Goal: Task Accomplishment & Management: Use online tool/utility

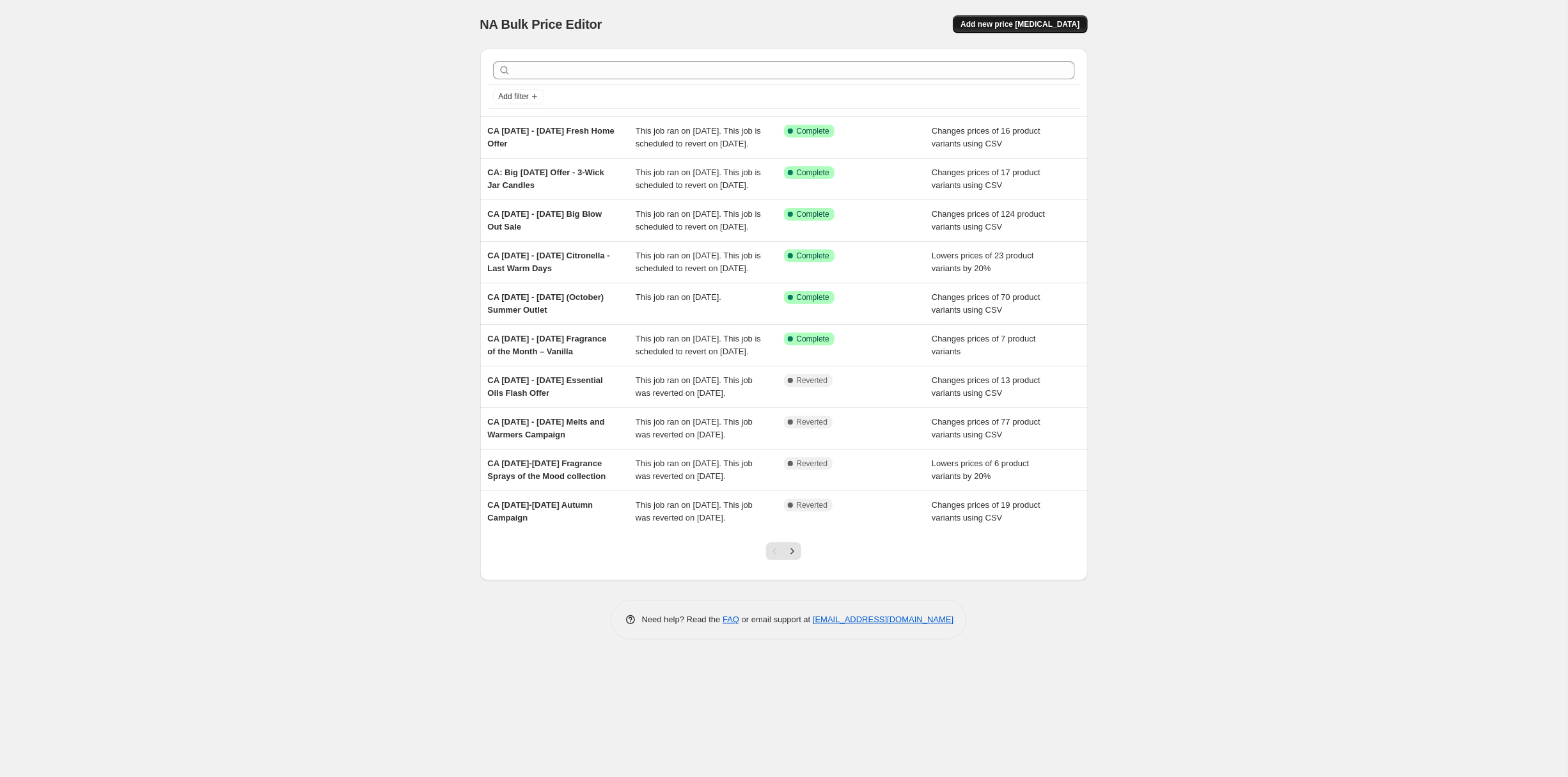
click at [1080, 30] on span "Add new price change job" at bounding box center [1019, 24] width 119 height 10
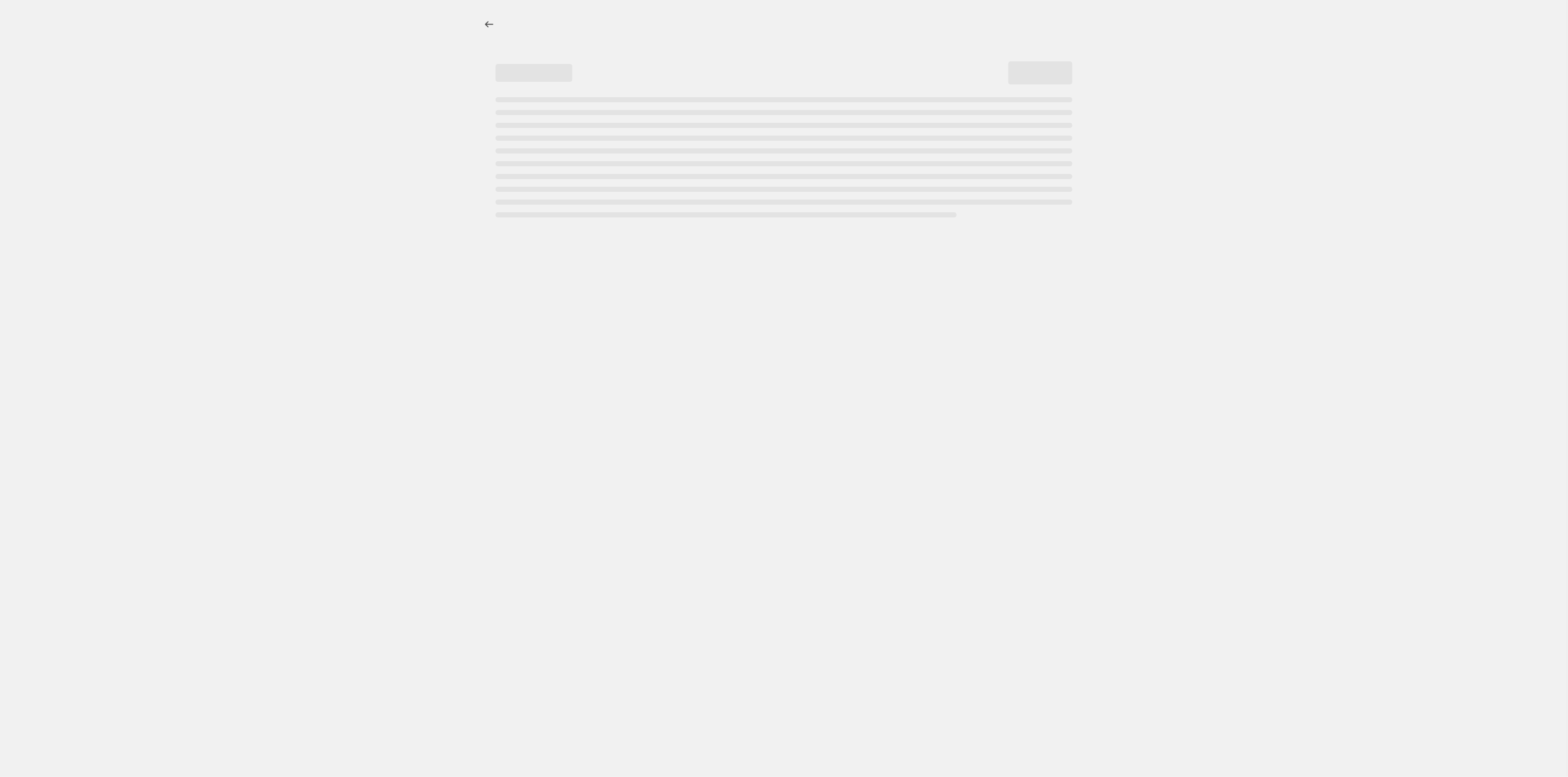
select select "percentage"
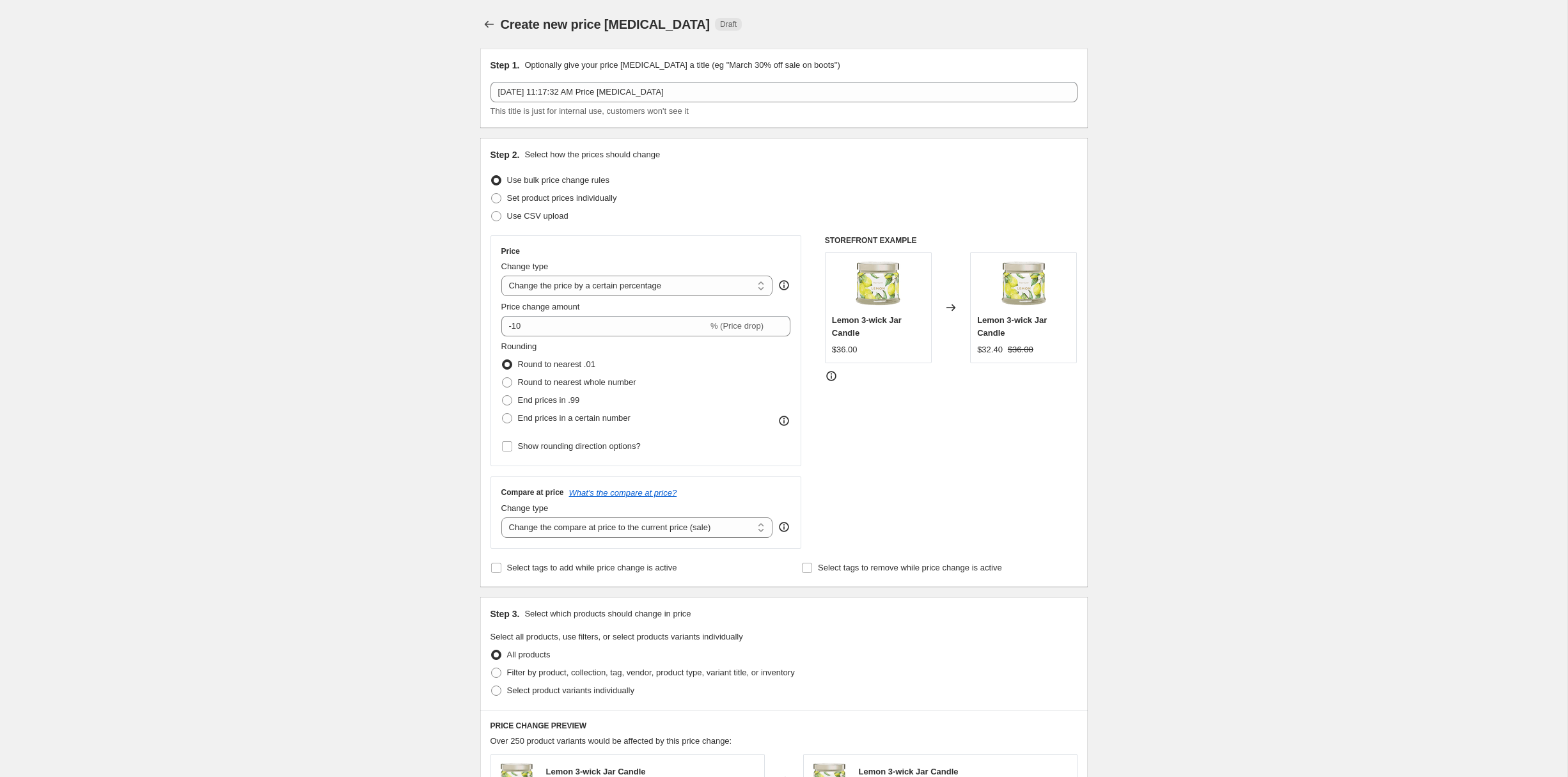
select select "percentage"
click at [491, 221] on span at bounding box center [496, 217] width 11 height 10
click at [491, 212] on input "Use CSV upload" at bounding box center [491, 211] width 1 height 1
radio input "true"
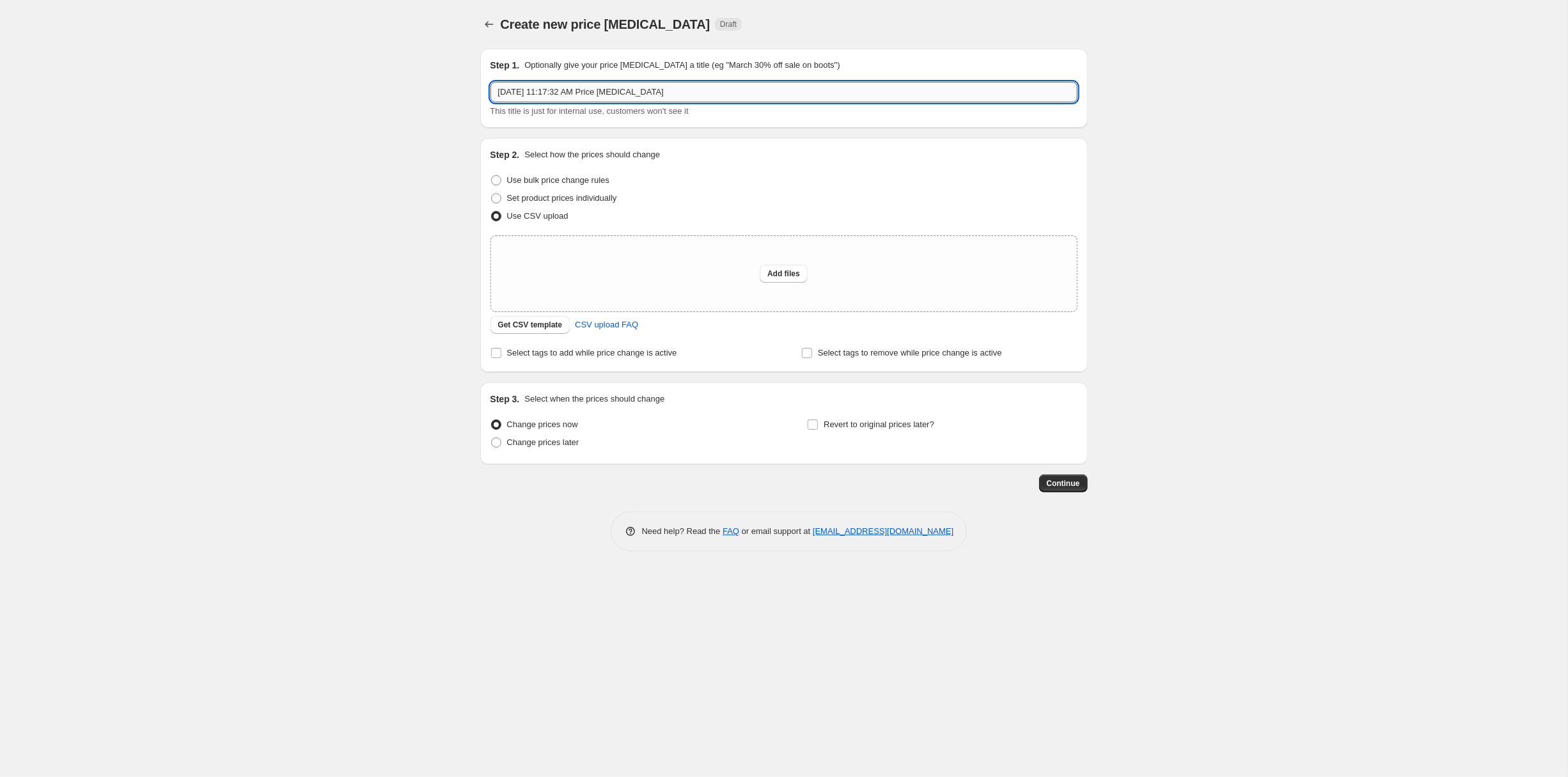
drag, startPoint x: 645, startPoint y: 112, endPoint x: 289, endPoint y: 102, distance: 356.1
click at [490, 102] on input "Oct 6, 2025, 11:17:32 AM Price change job" at bounding box center [784, 92] width 587 height 20
paste input "October 9th - 15th Selection of Decor Sale"
type input "CA [DATE] - [DATE] Selection of Decor Sale"
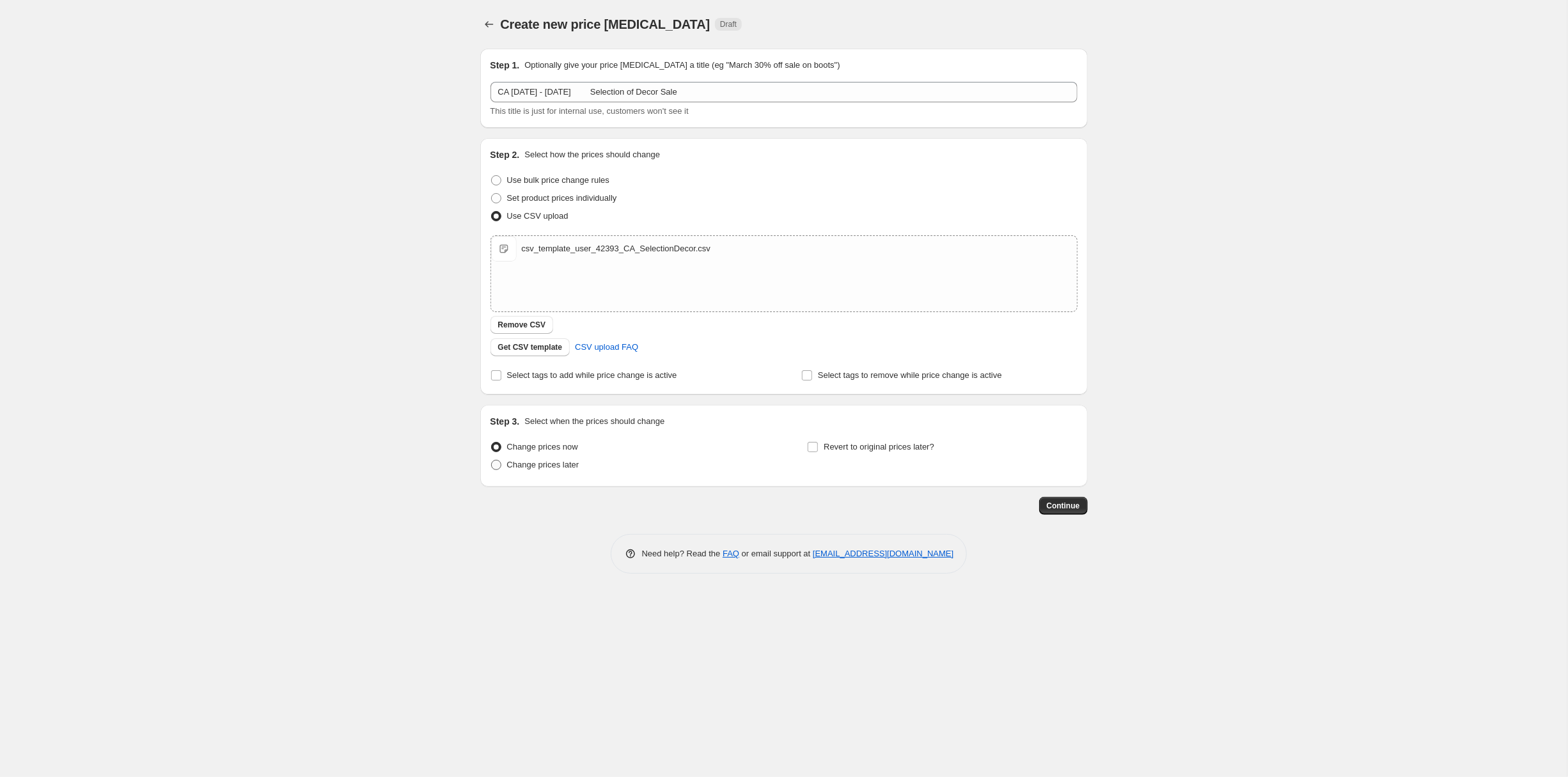
click at [491, 470] on span at bounding box center [496, 465] width 11 height 10
click at [491, 461] on input "Change prices later" at bounding box center [491, 460] width 1 height 1
radio input "true"
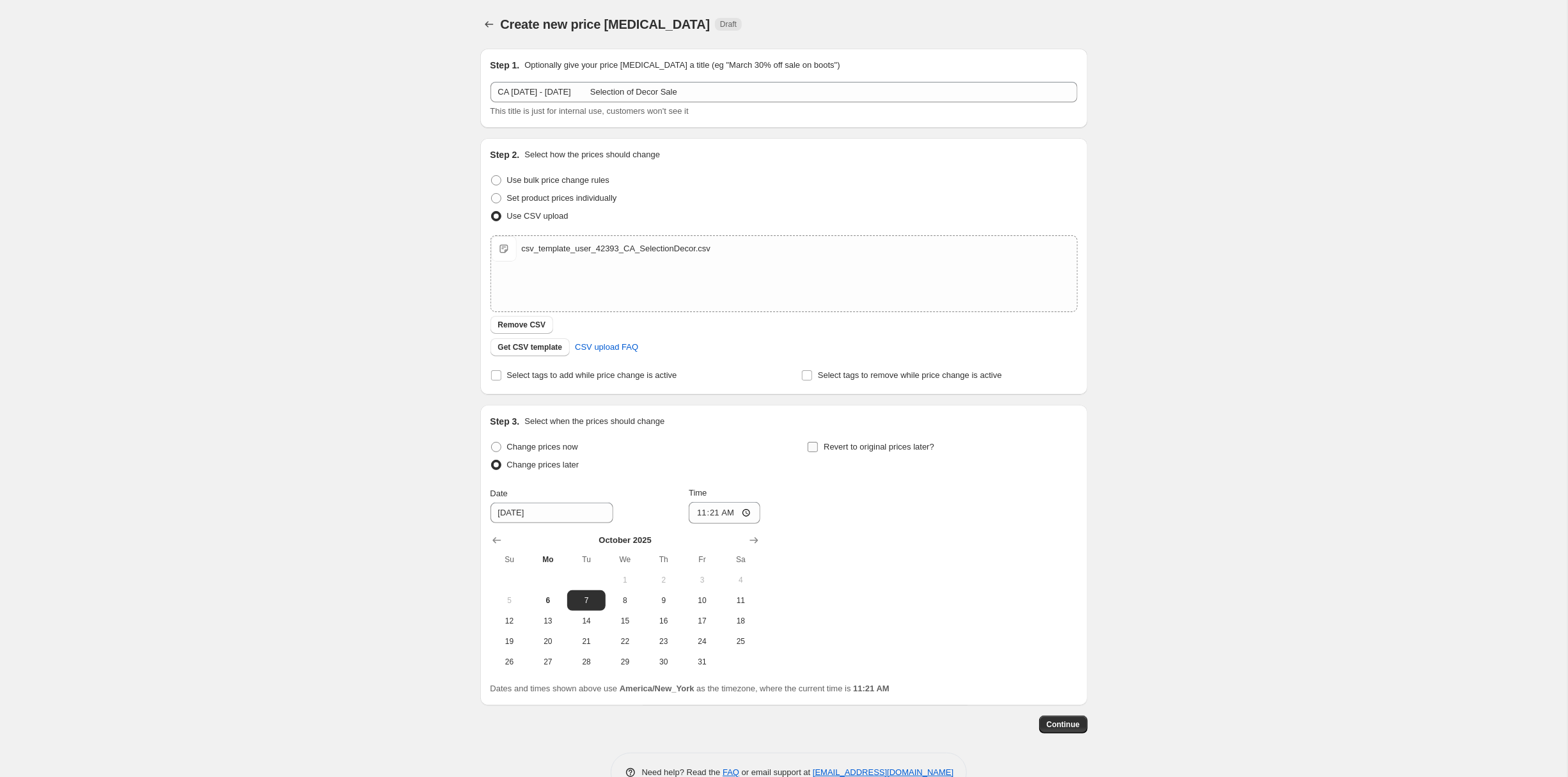
click at [816, 452] on input "Revert to original prices later?" at bounding box center [813, 447] width 11 height 10
checkbox input "true"
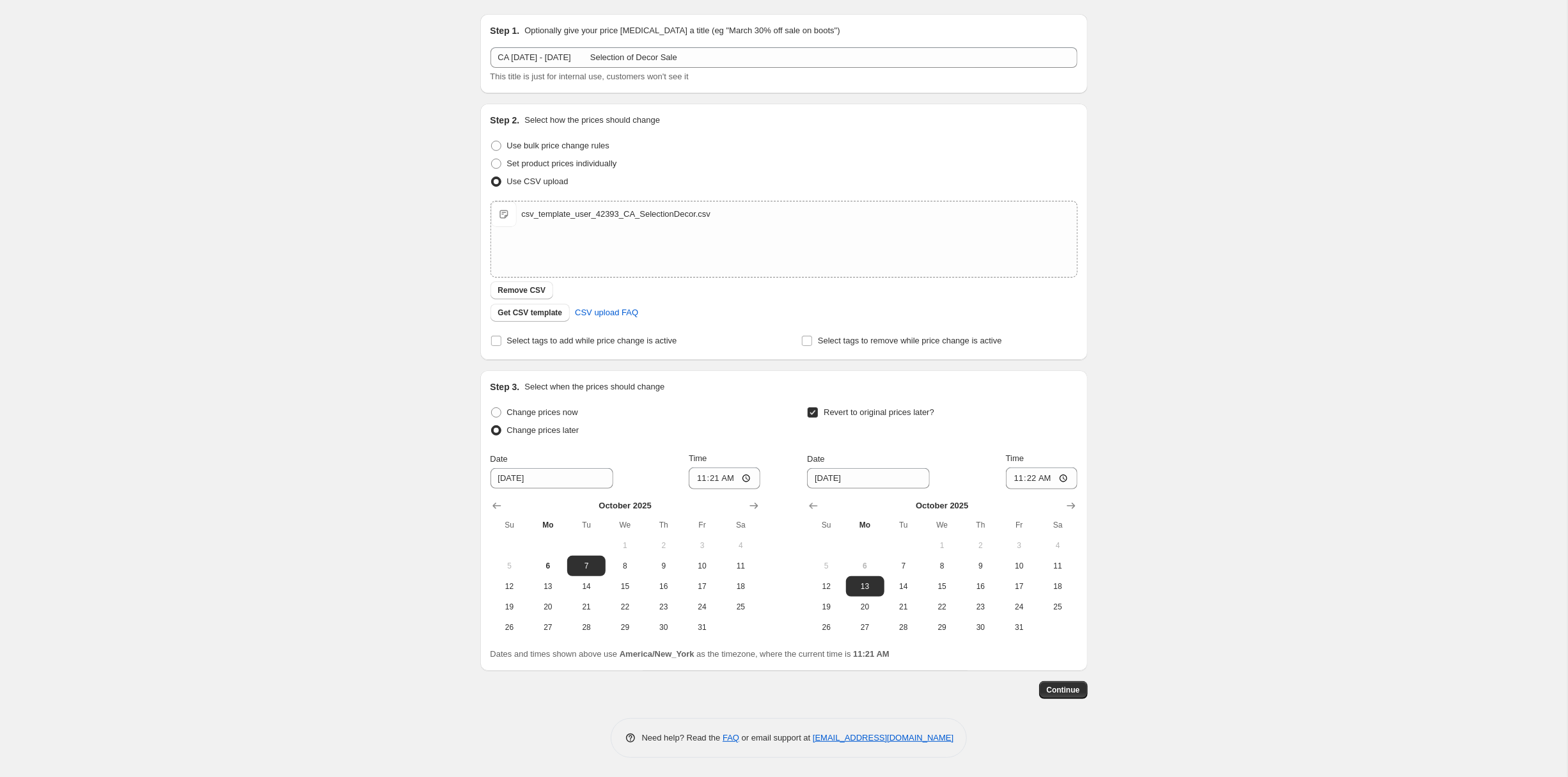
scroll to position [196, 0]
click at [650, 561] on span "9" at bounding box center [664, 566] width 28 height 10
type input "10/9/2025"
click at [698, 467] on input "11:21" at bounding box center [724, 478] width 72 height 22
type input "08:00"
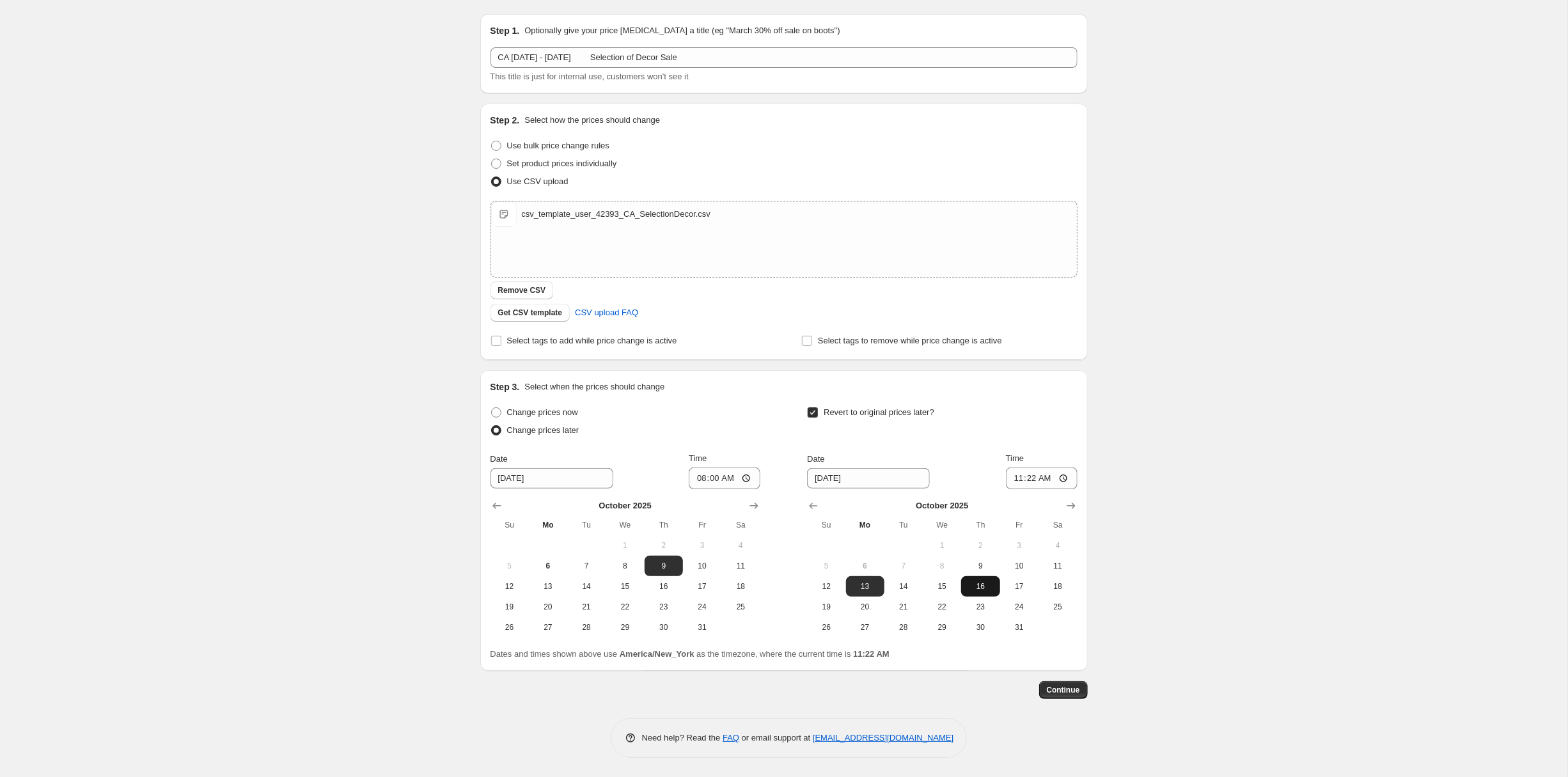
click at [994, 581] on span "16" at bounding box center [980, 587] width 28 height 10
type input "10/16/2025"
click at [1078, 467] on input "11:22" at bounding box center [1042, 478] width 72 height 22
type input "07:59"
click at [1080, 685] on span "Continue" at bounding box center [1063, 690] width 33 height 10
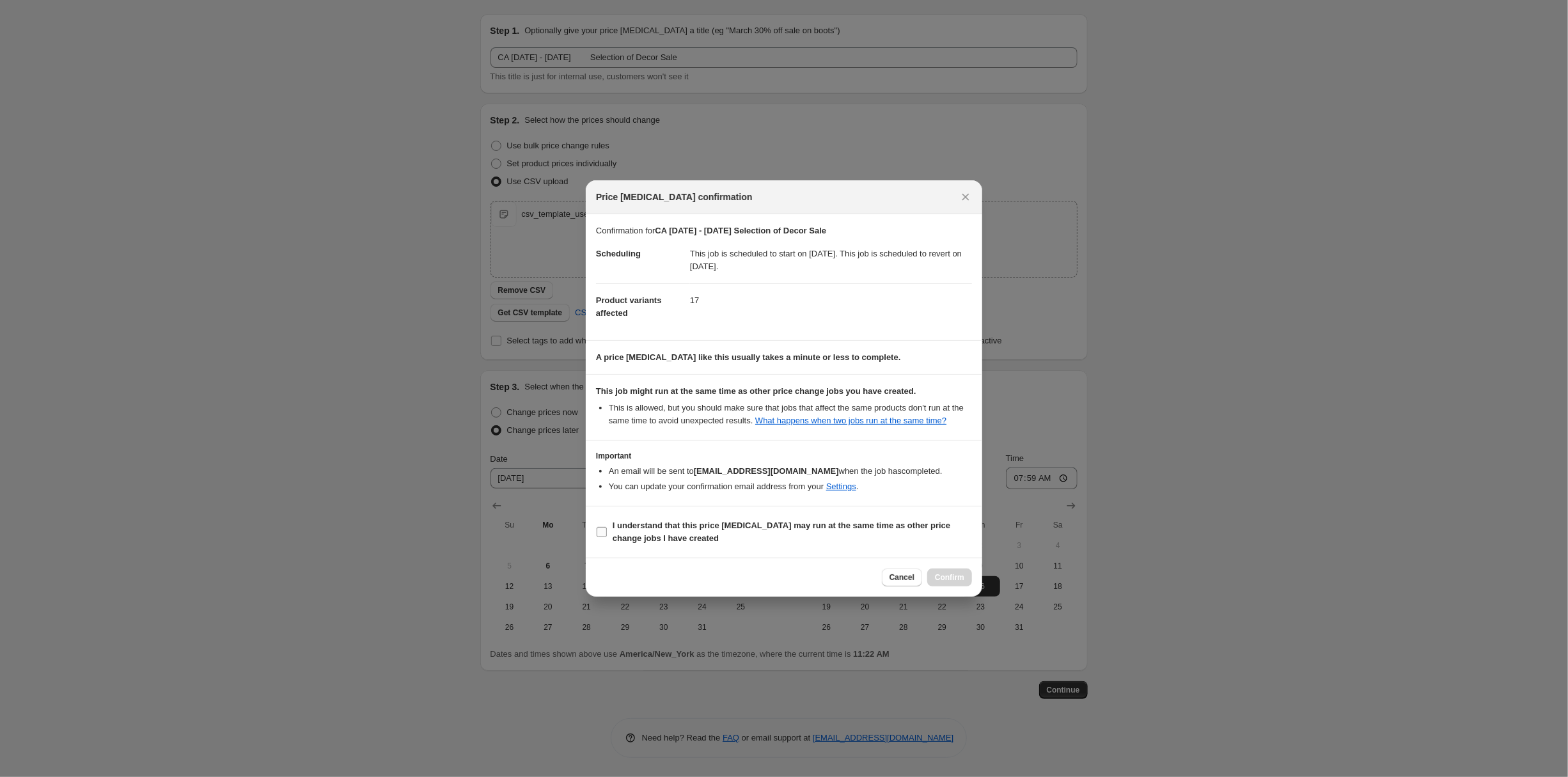
click at [717, 545] on span "I understand that this price change job may run at the same time as other price…" at bounding box center [792, 532] width 360 height 26
click at [607, 537] on input "I understand that this price change job may run at the same time as other price…" at bounding box center [602, 532] width 11 height 10
checkbox input "true"
click at [964, 583] on span "Confirm" at bounding box center [950, 578] width 30 height 10
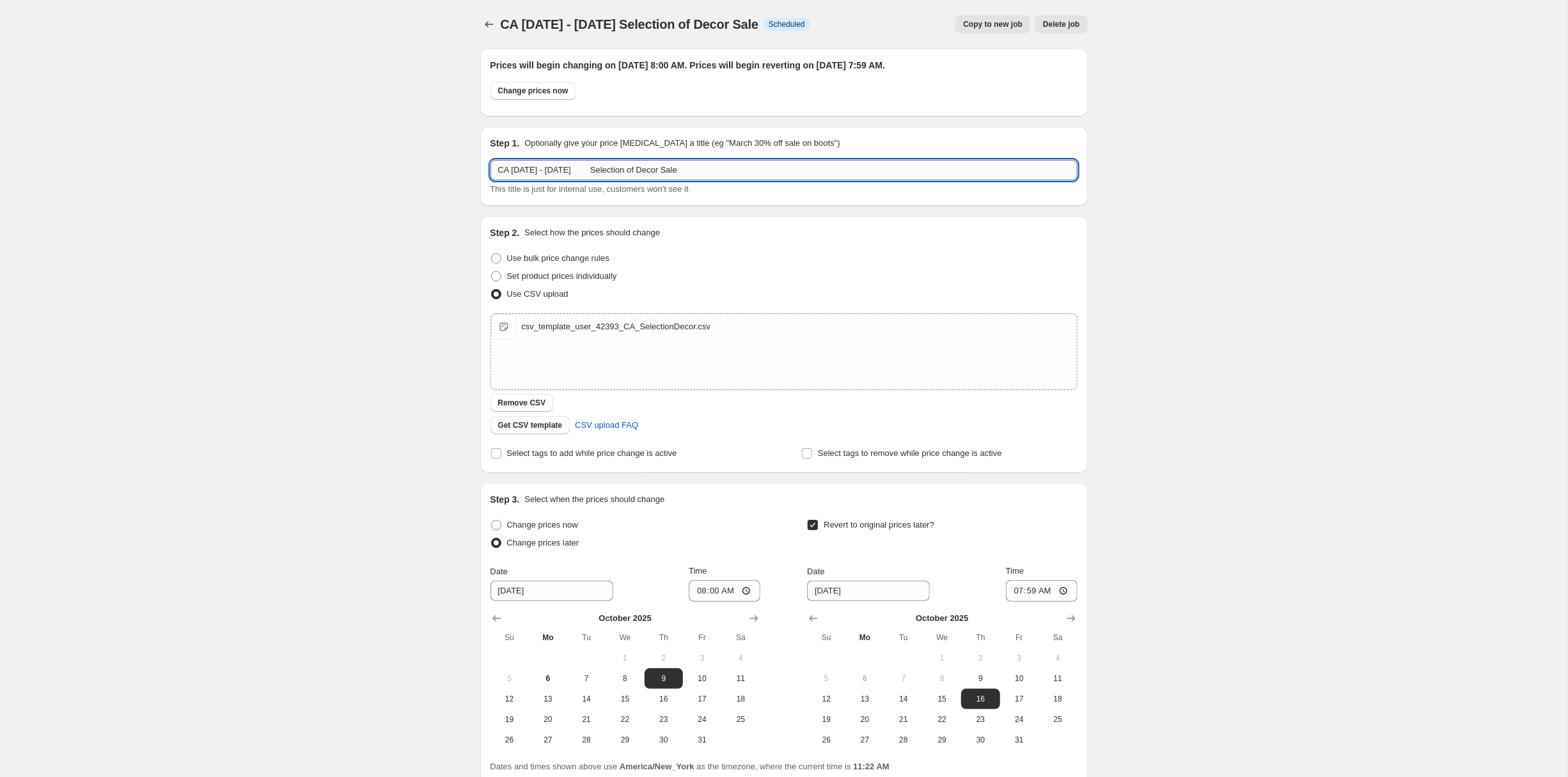
drag, startPoint x: 682, startPoint y: 200, endPoint x: 442, endPoint y: 203, distance: 240.0
click at [490, 180] on input "CA [DATE] - [DATE] Selection of Decor Sale" at bounding box center [784, 170] width 587 height 20
click at [483, 28] on icon "Price change jobs" at bounding box center [489, 24] width 12 height 12
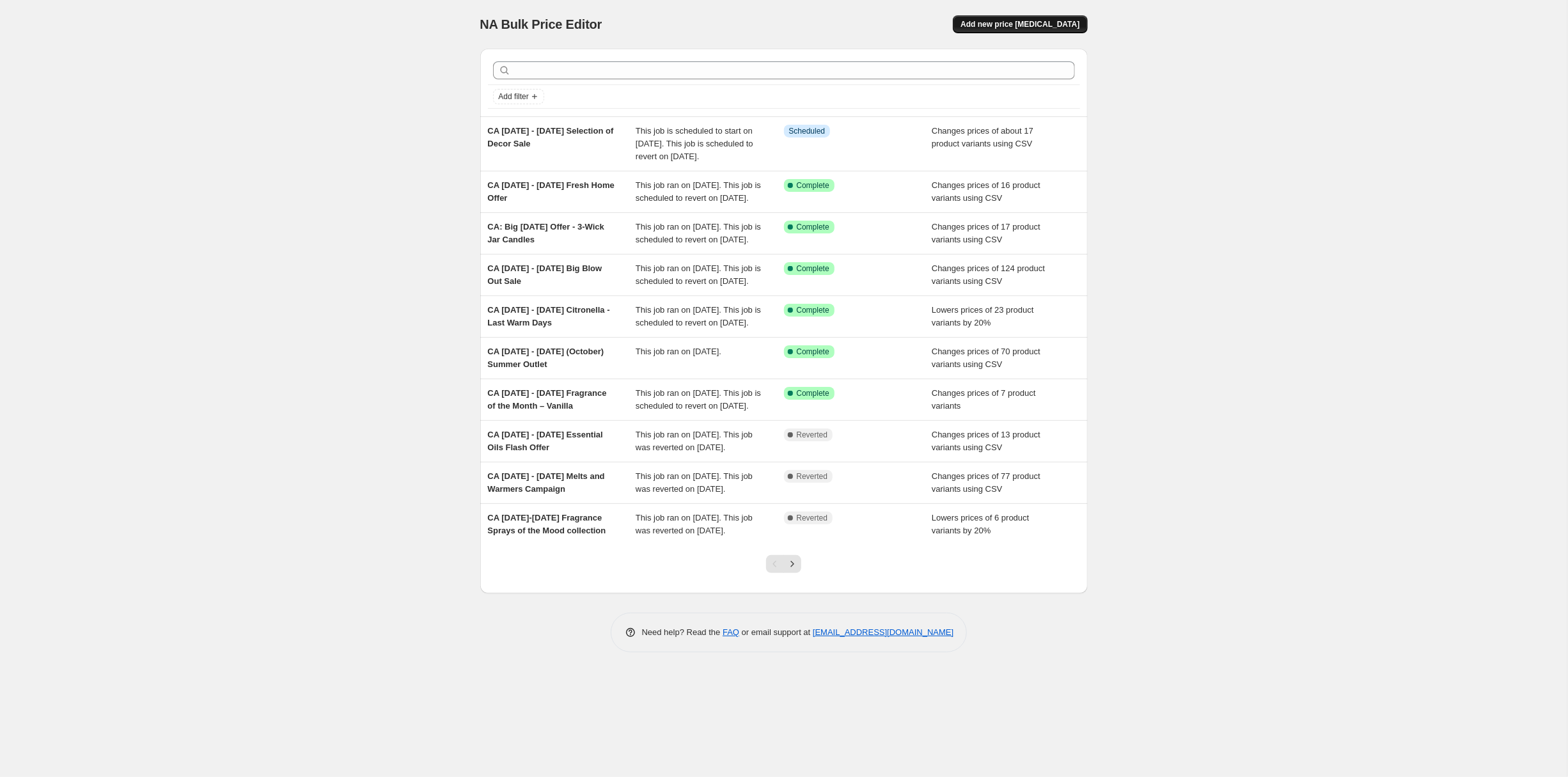
click at [1061, 28] on span "Add new price [MEDICAL_DATA]" at bounding box center [1019, 24] width 119 height 10
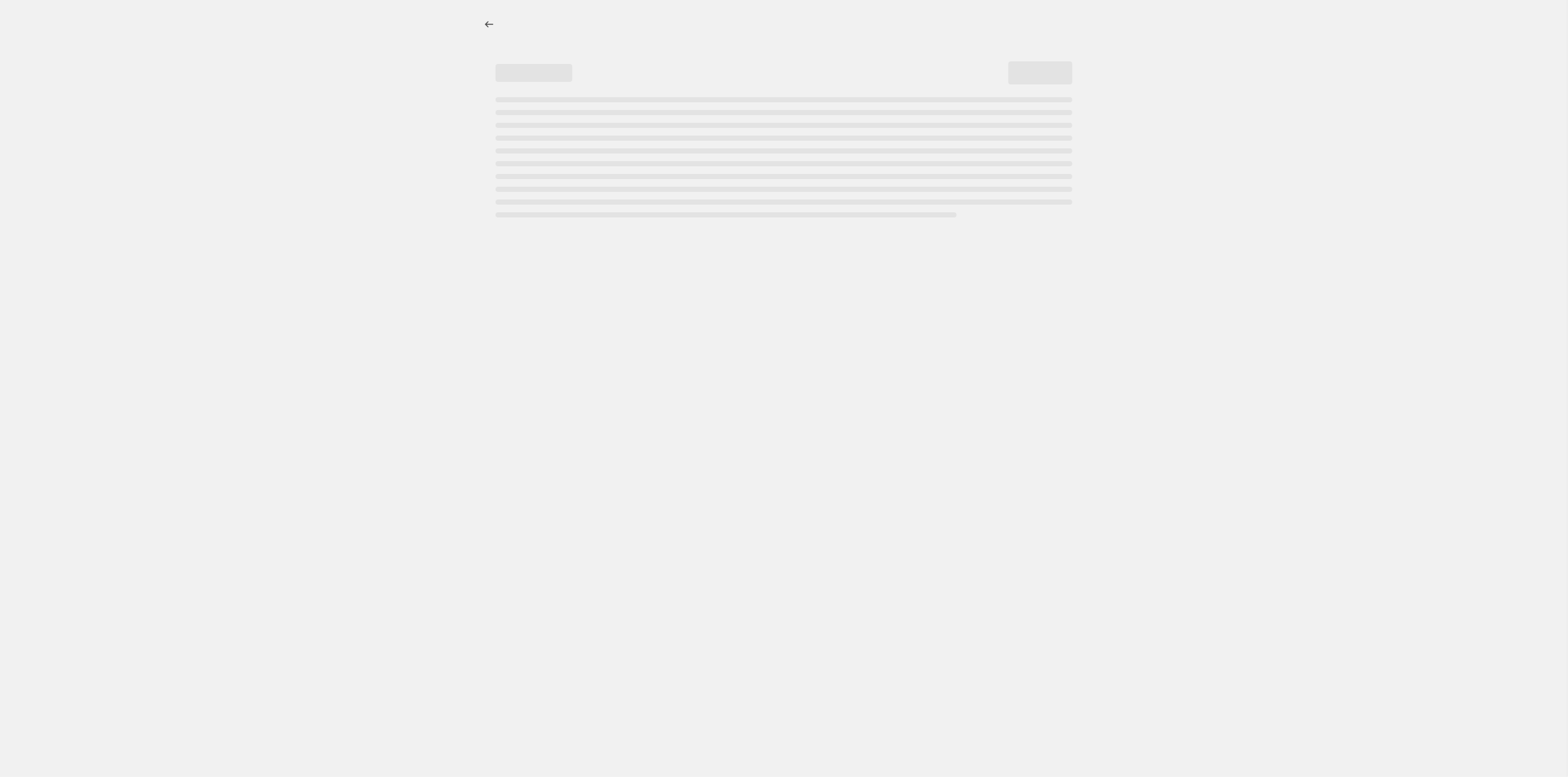
select select "percentage"
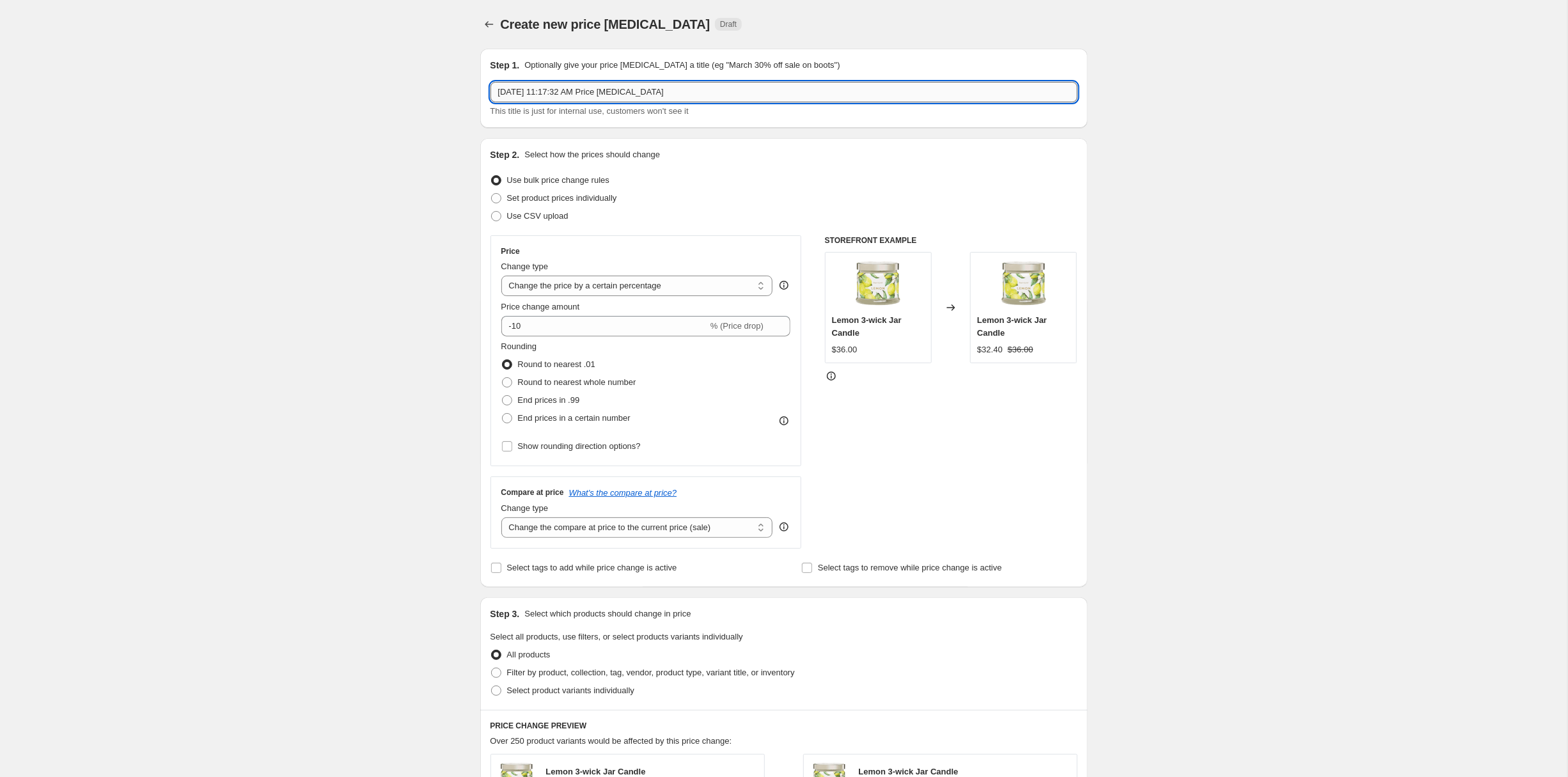
drag, startPoint x: 641, startPoint y: 117, endPoint x: 364, endPoint y: 111, distance: 277.1
click at [490, 102] on input "Oct 6, 2025, 11:17:32 AM Price change job" at bounding box center [784, 92] width 587 height 20
paste input "October 13th - 15th Last Chance to Snatch These Products"
type input "CA [DATE] - [DATE] Last Chance to Snatch These Products"
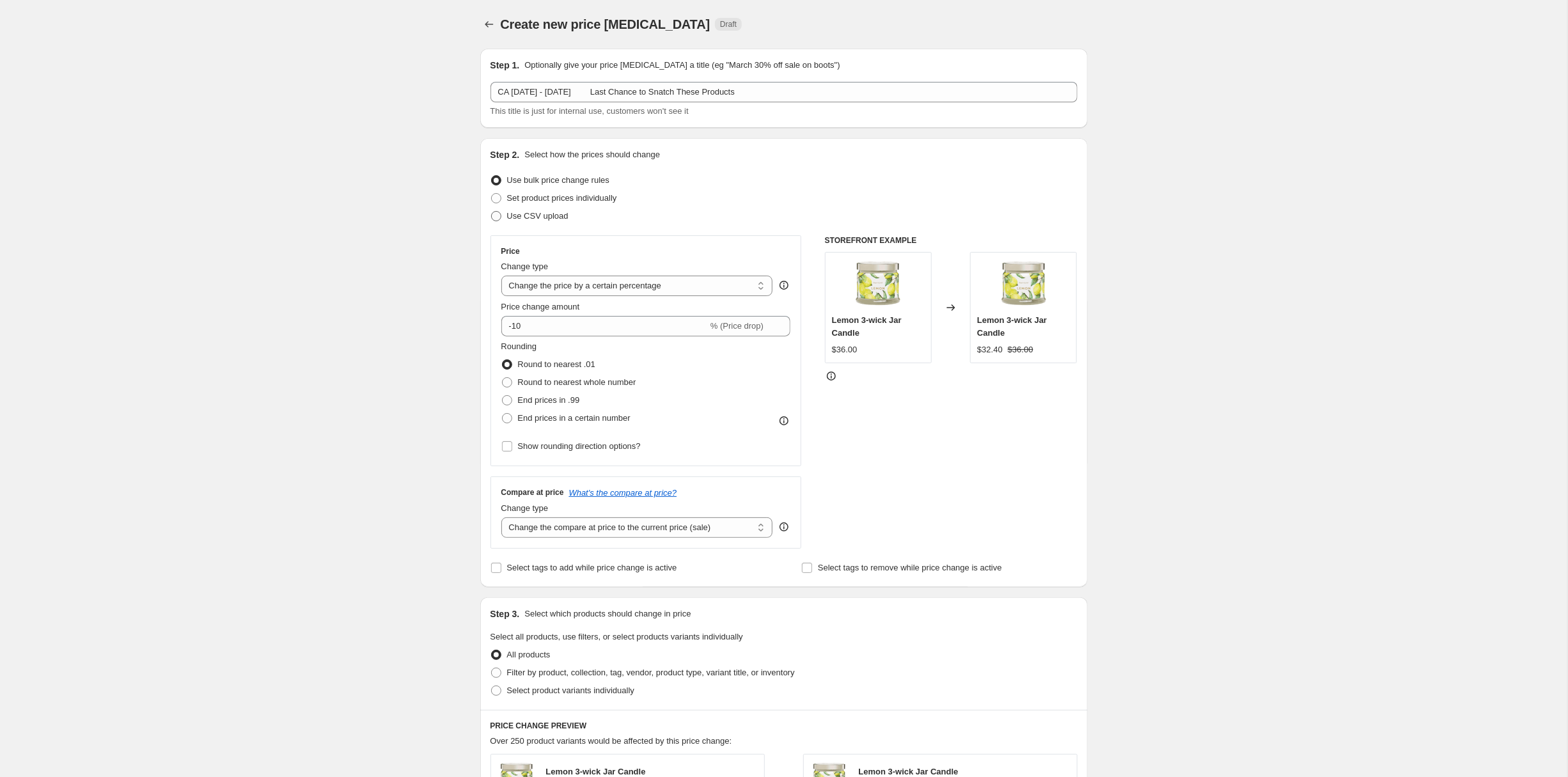
click at [491, 221] on span at bounding box center [496, 217] width 11 height 10
click at [491, 212] on input "Use CSV upload" at bounding box center [491, 211] width 1 height 1
radio input "true"
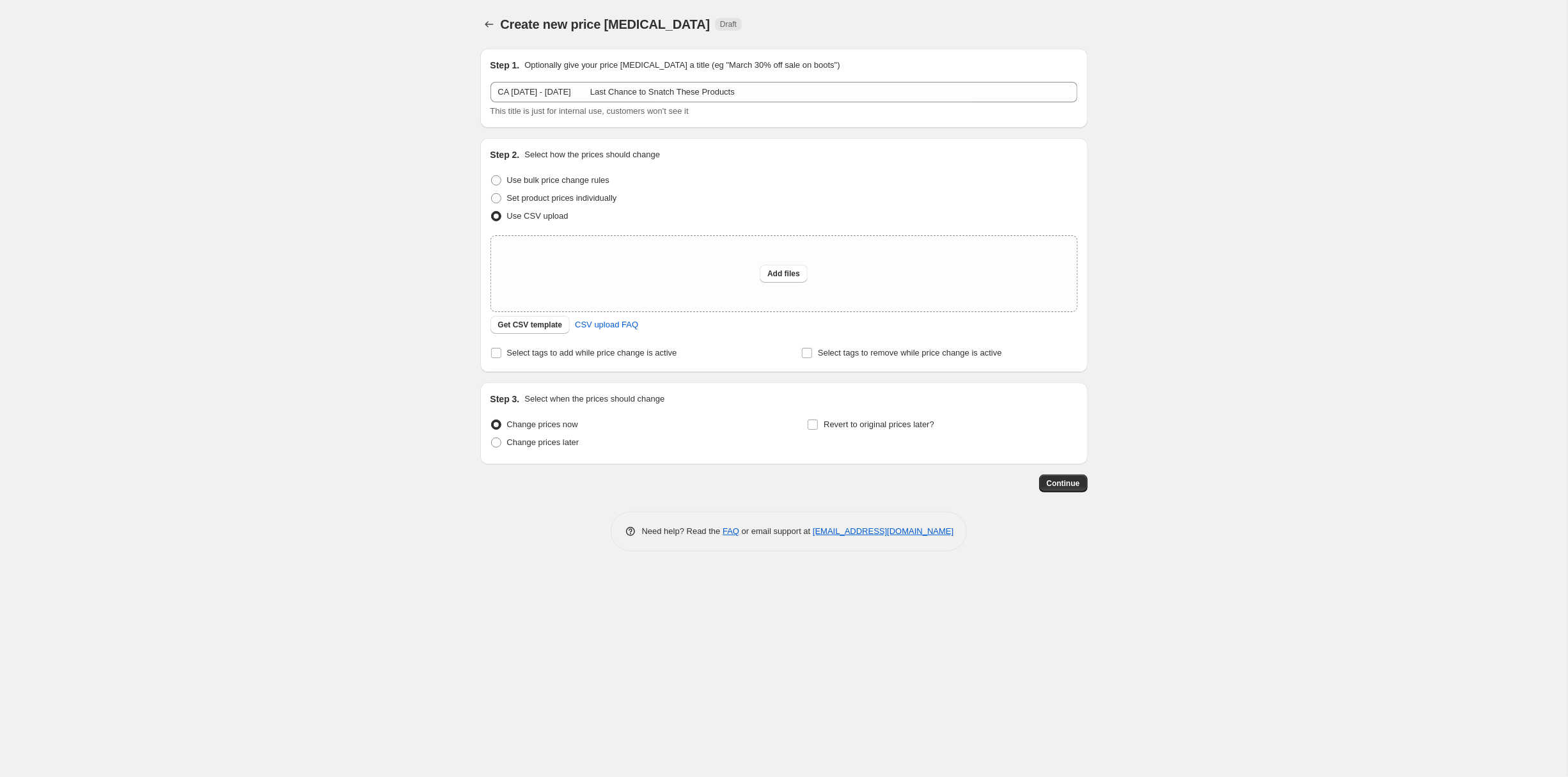
click at [165, 434] on div "Create new price change job. This page is ready Create new price change job Dra…" at bounding box center [784, 388] width 1567 height 777
click at [490, 551] on div "Need help? Read the FAQ or email support at support+a42393@northern-apps.com" at bounding box center [789, 531] width 597 height 39
click at [498, 330] on span "Get CSV template" at bounding box center [530, 325] width 64 height 10
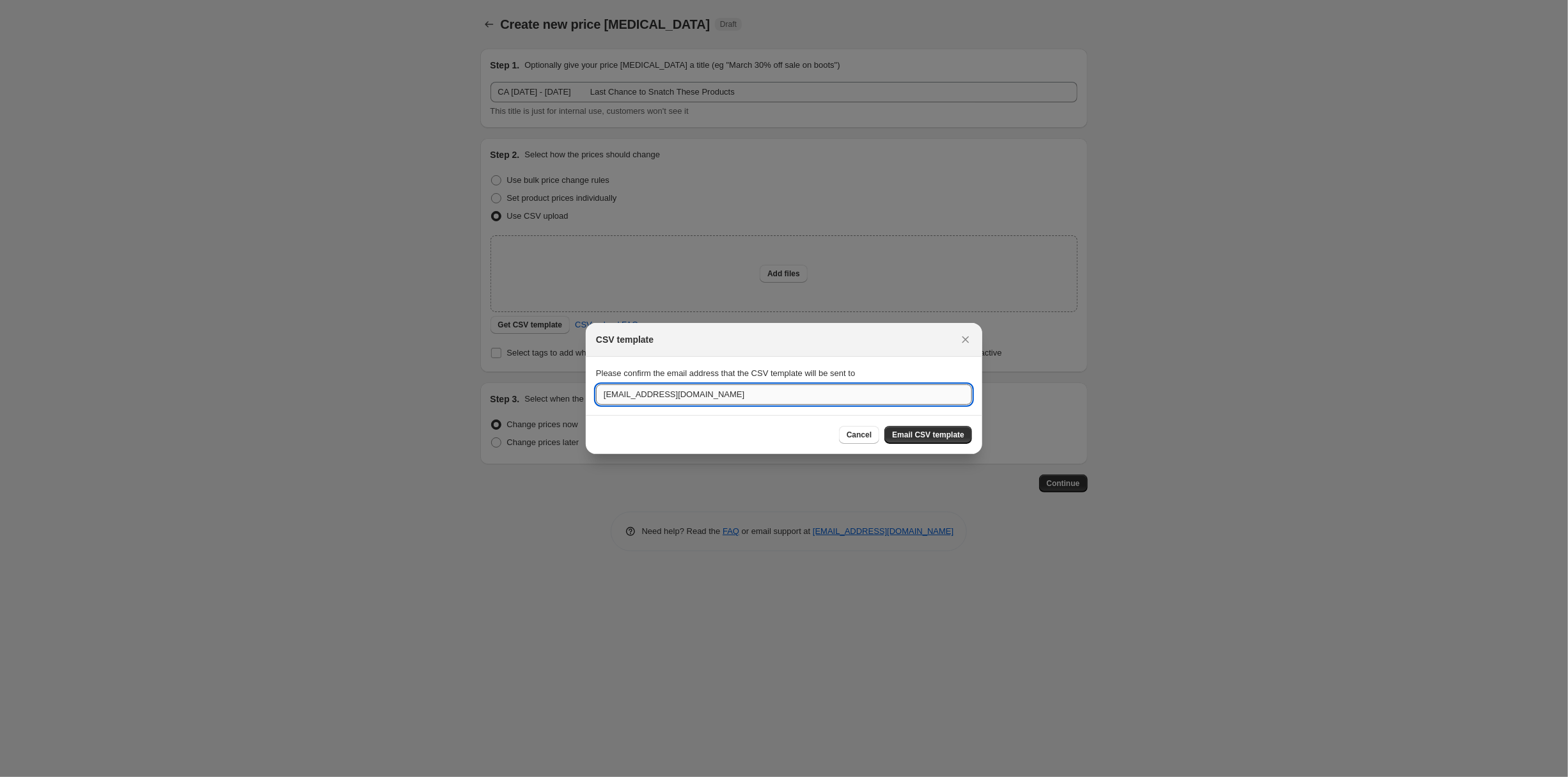
drag, startPoint x: 608, startPoint y: 390, endPoint x: 433, endPoint y: 400, distance: 175.3
click at [596, 400] on input "tcassioppi@partylite.com" at bounding box center [784, 394] width 376 height 20
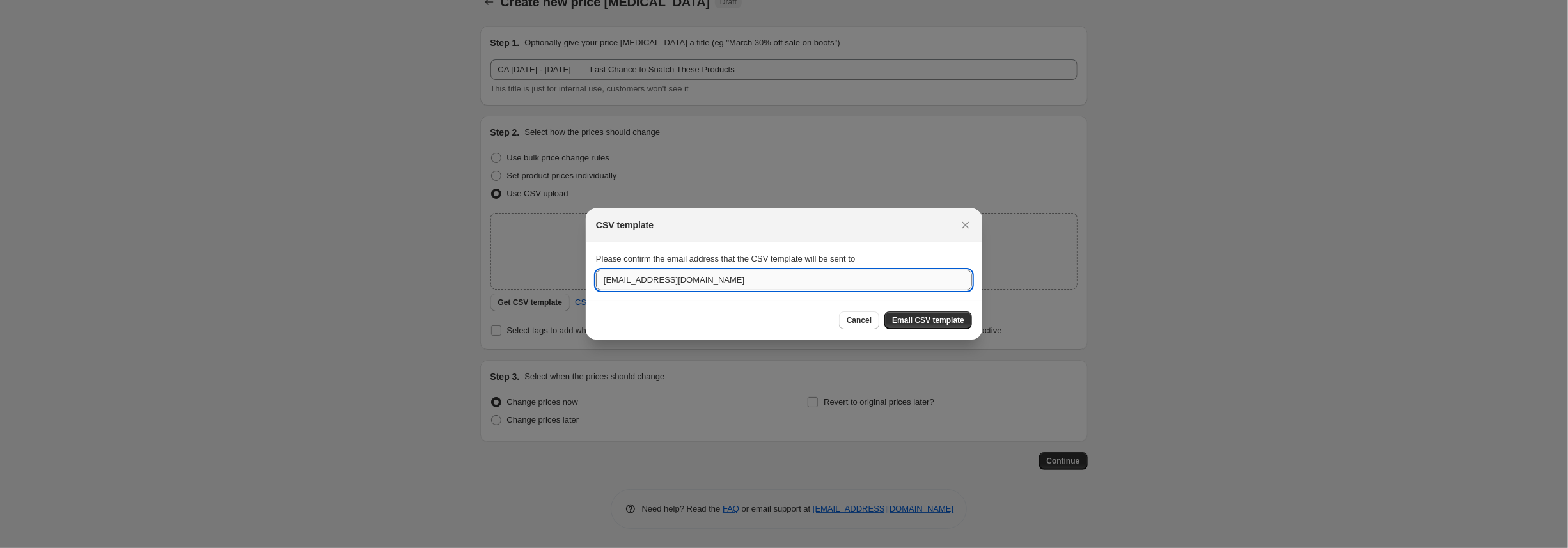
type input "jgrew@partylite.com"
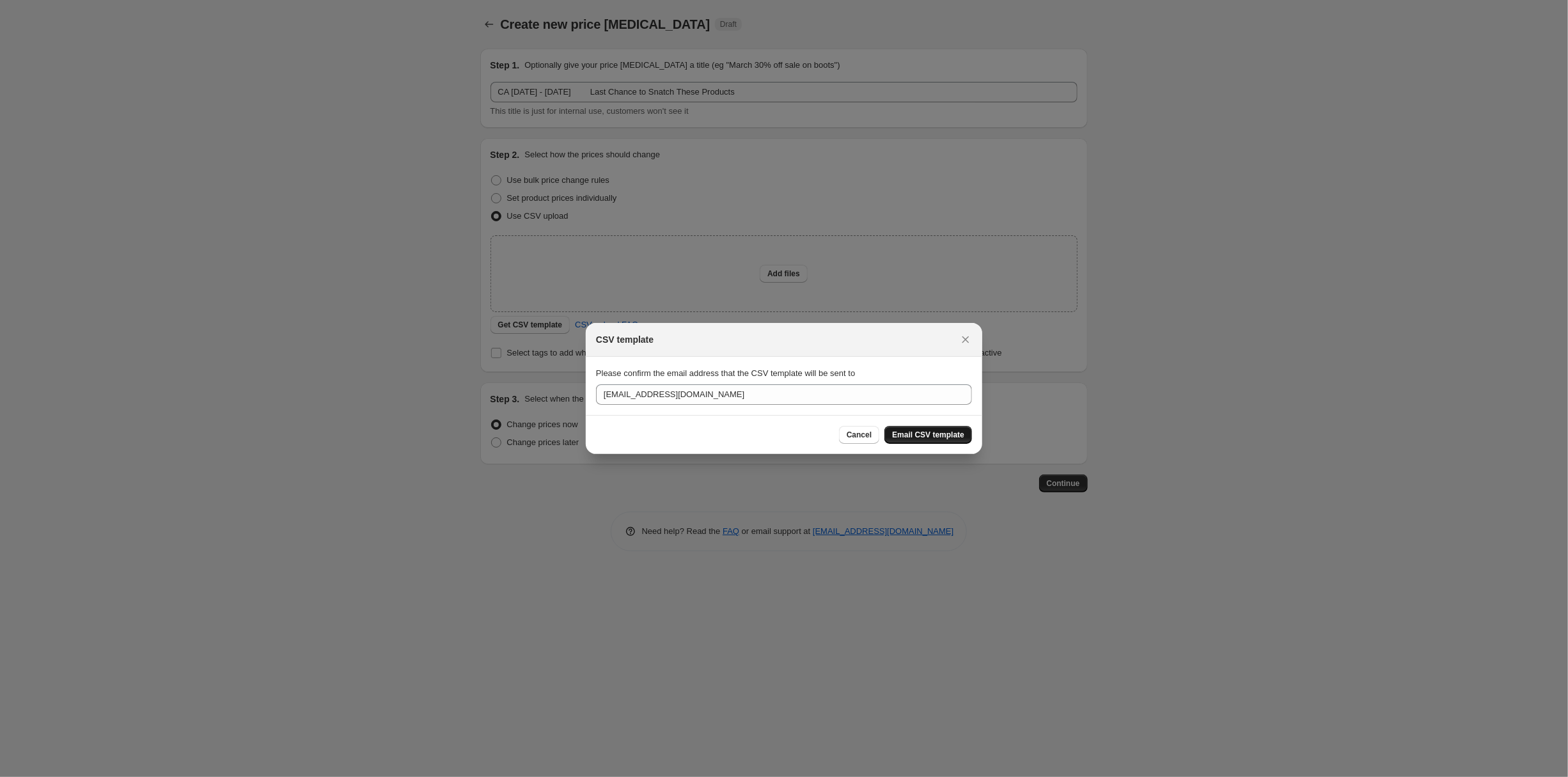
click at [950, 440] on span "Email CSV template" at bounding box center [928, 435] width 72 height 10
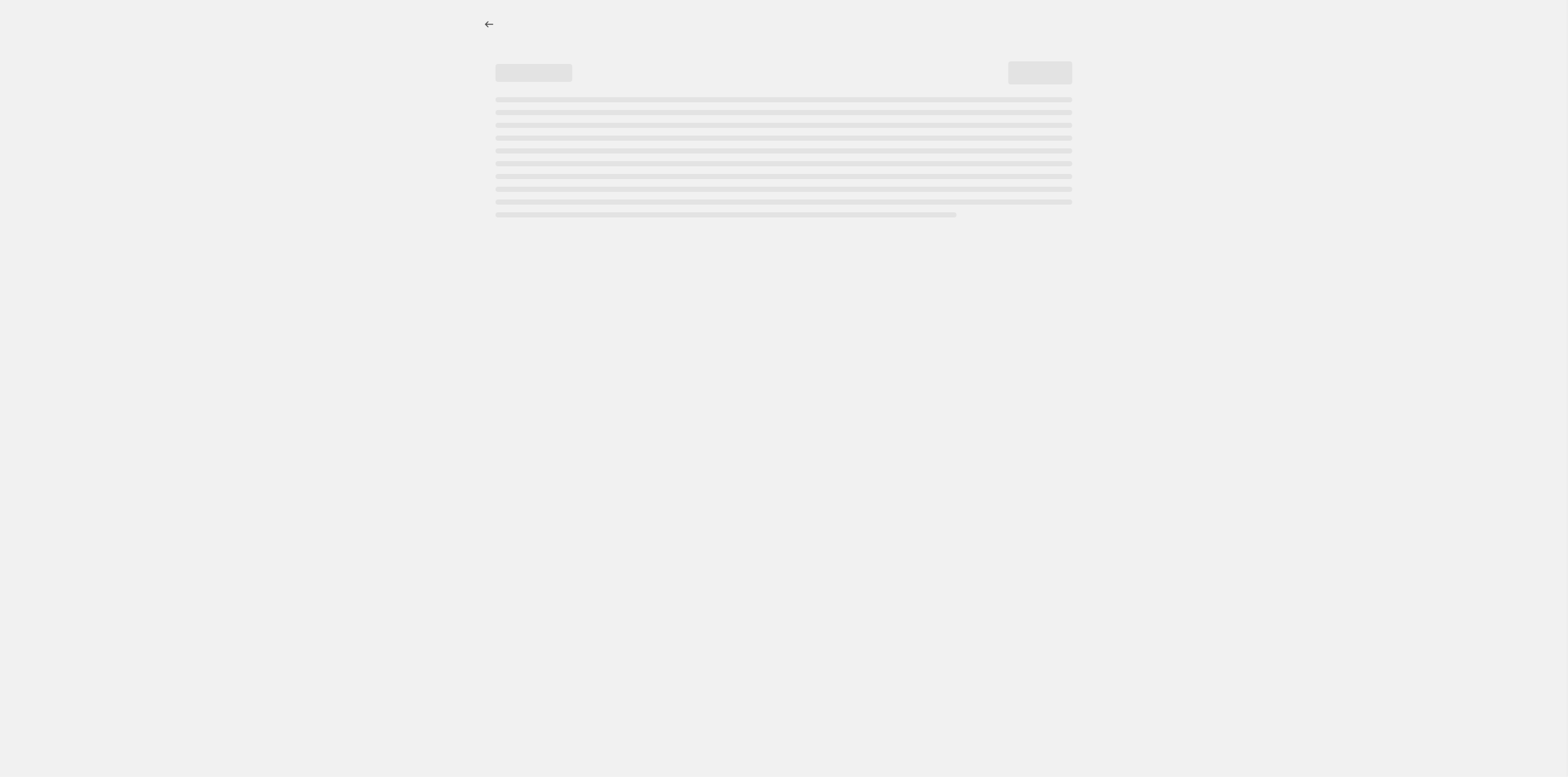
select select "percentage"
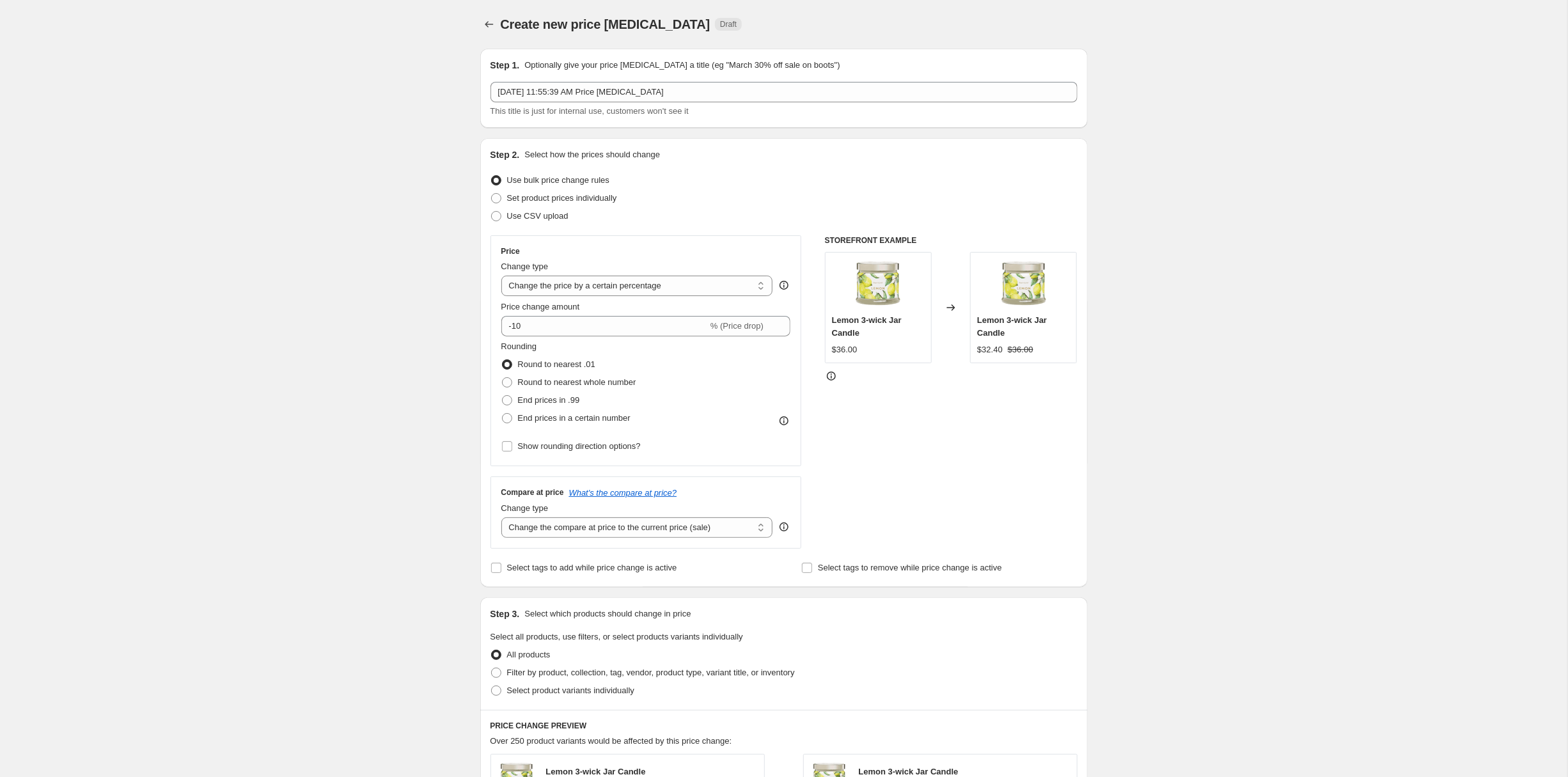
drag, startPoint x: 173, startPoint y: 417, endPoint x: 423, endPoint y: 303, distance: 274.8
click at [175, 414] on div "Create new price [MEDICAL_DATA]. This page is ready Create new price [MEDICAL_D…" at bounding box center [784, 641] width 1567 height 1282
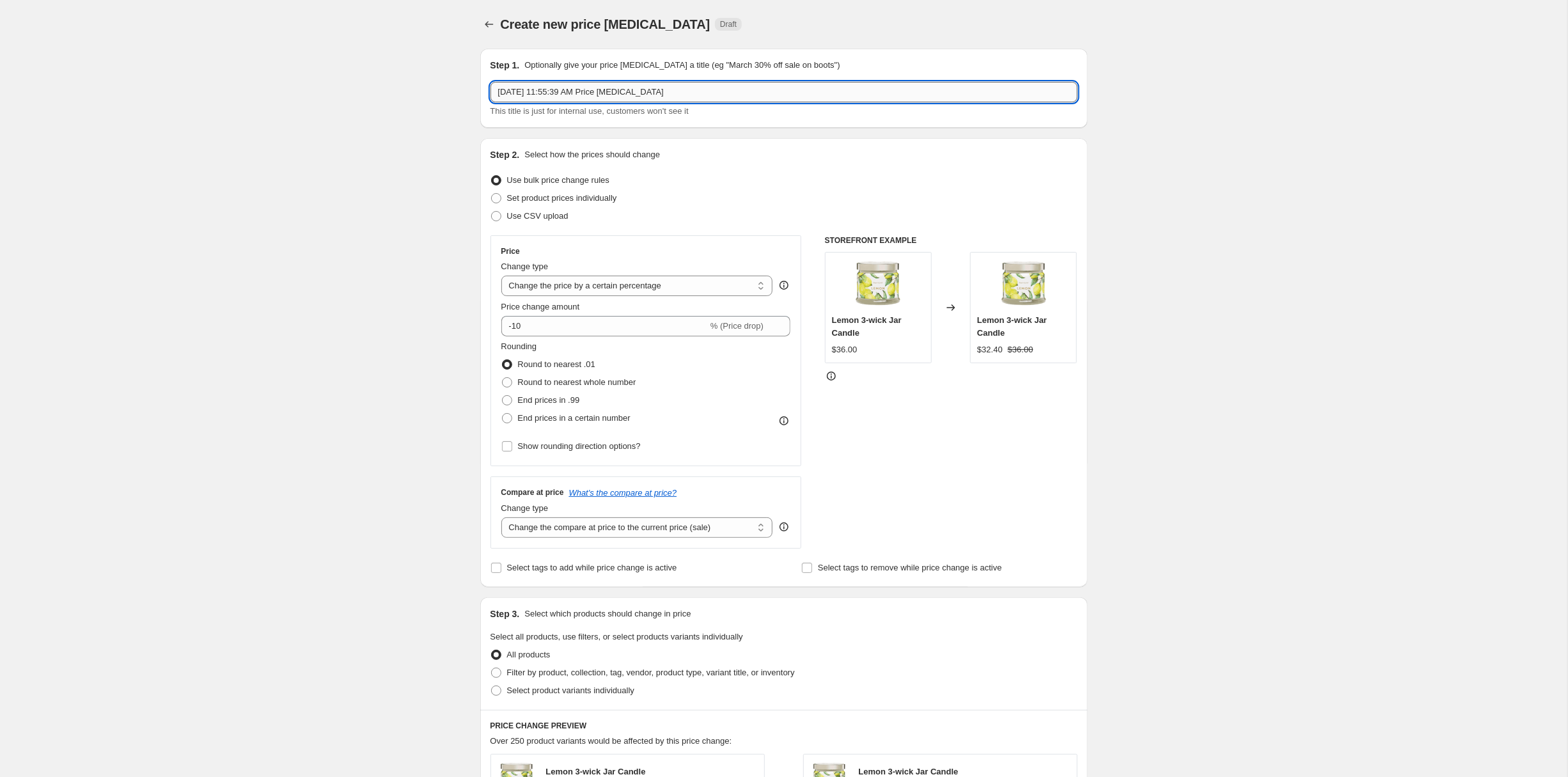
drag, startPoint x: 682, startPoint y: 114, endPoint x: 271, endPoint y: 124, distance: 411.1
click at [490, 102] on input "Oct 6, 2025, 11:55:39 AM Price change job" at bounding box center [784, 92] width 587 height 20
click at [543, 102] on input "CA" at bounding box center [784, 92] width 587 height 20
paste input "October 13th - 15th Last Chance to Snatch These Products"
type input "CA [DATE] - [DATE] Last Chance to Snatch These Products"
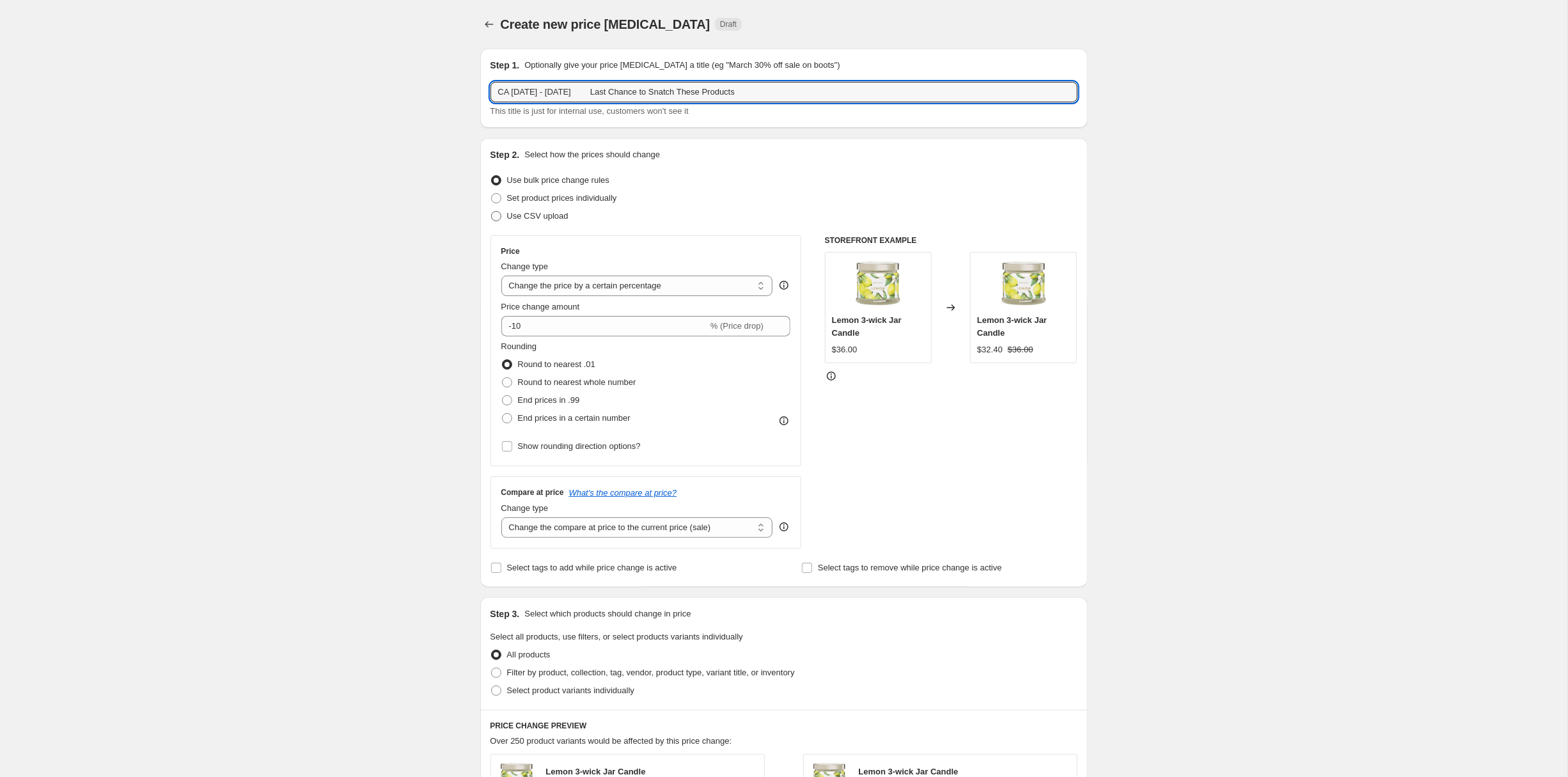
click at [491, 221] on span at bounding box center [496, 217] width 11 height 10
click at [491, 212] on input "Use CSV upload" at bounding box center [491, 211] width 1 height 1
radio input "true"
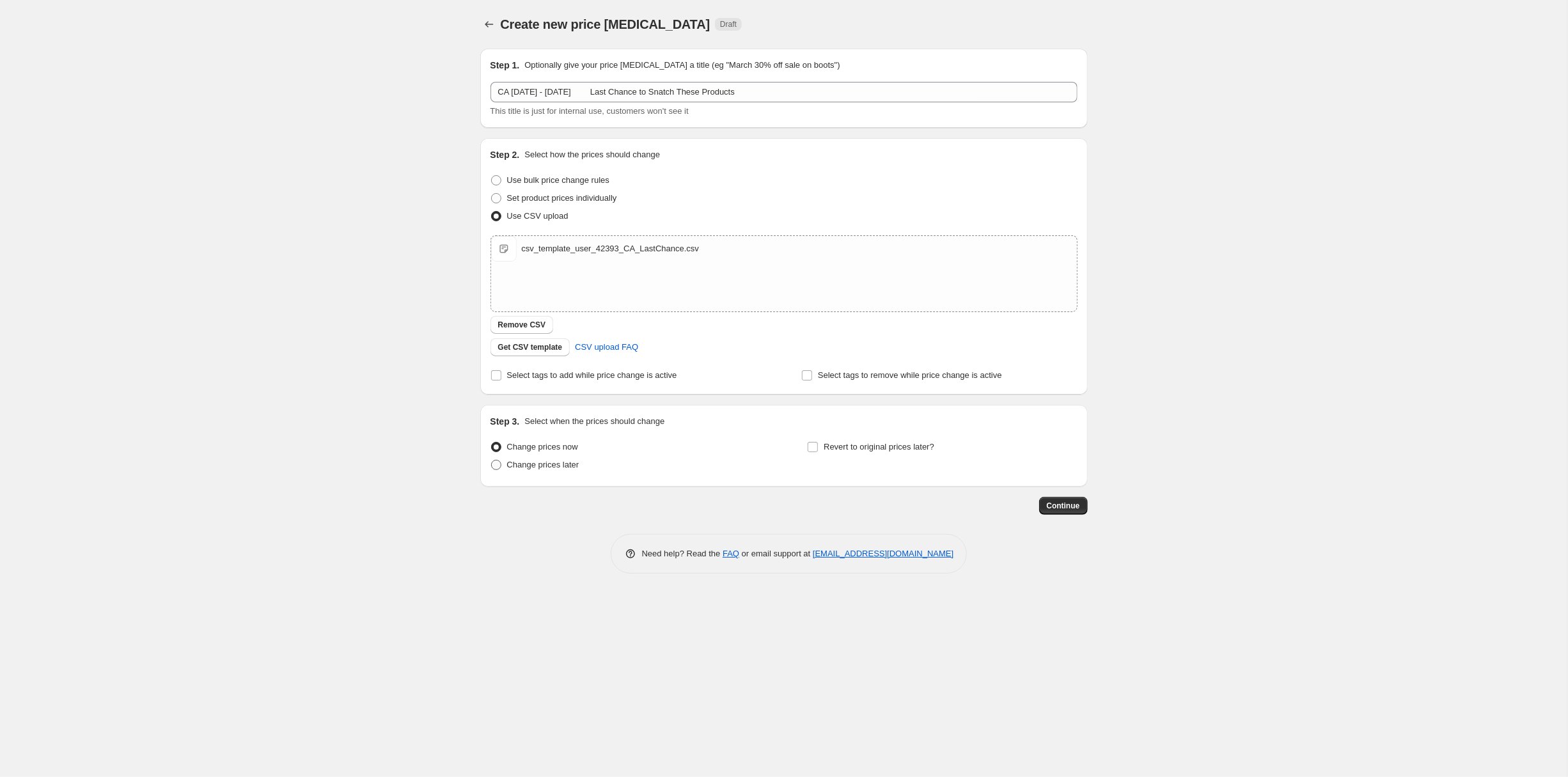
click at [491, 470] on span at bounding box center [496, 465] width 11 height 10
click at [491, 461] on input "Change prices later" at bounding box center [491, 460] width 1 height 1
radio input "true"
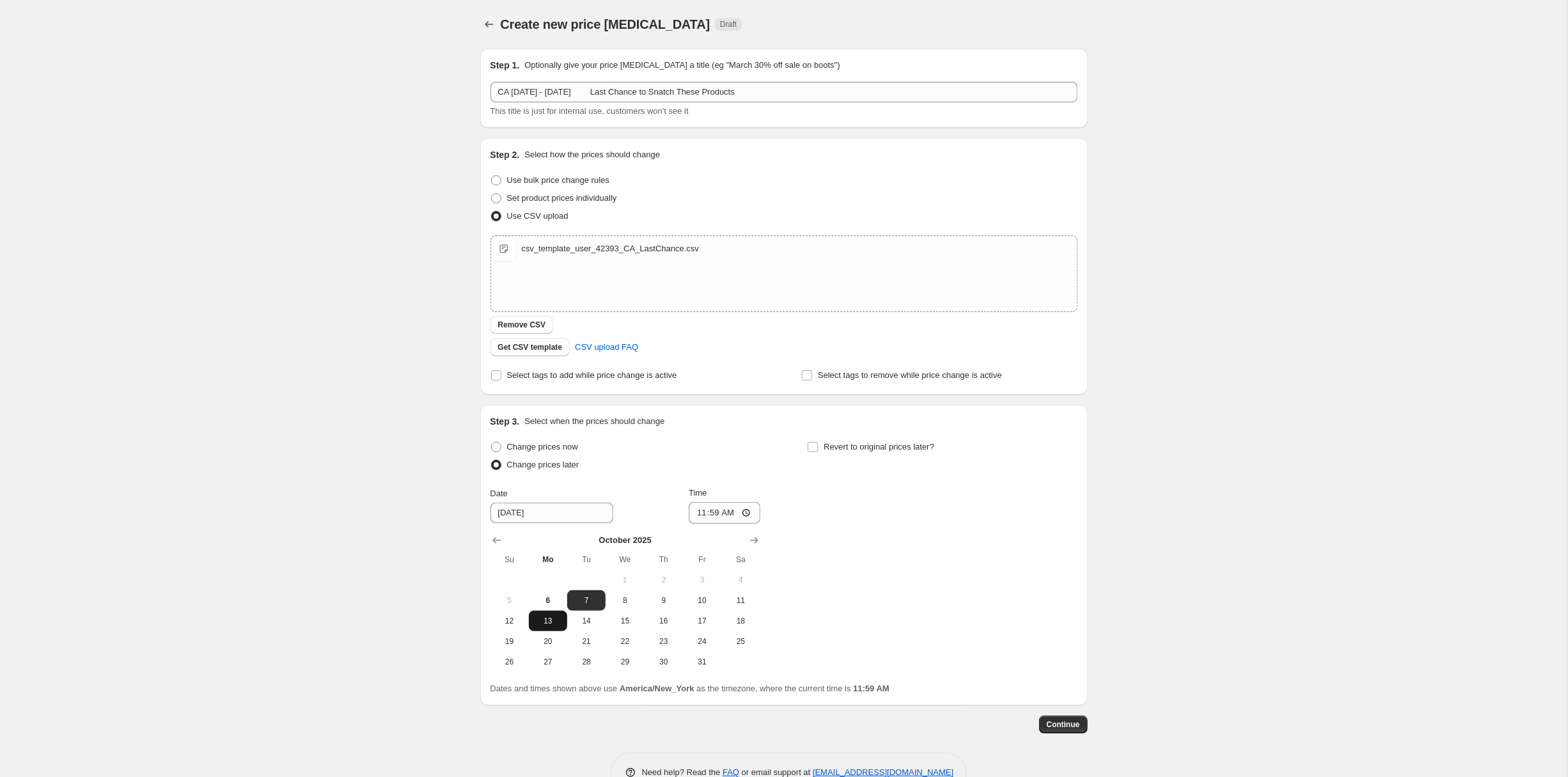
click at [529, 631] on button "13" at bounding box center [548, 621] width 38 height 20
type input "10/13/2025"
click at [696, 524] on input "11:59" at bounding box center [724, 513] width 72 height 22
type input "08:00"
click at [828, 456] on label "Revert to original prices later?" at bounding box center [871, 446] width 127 height 18
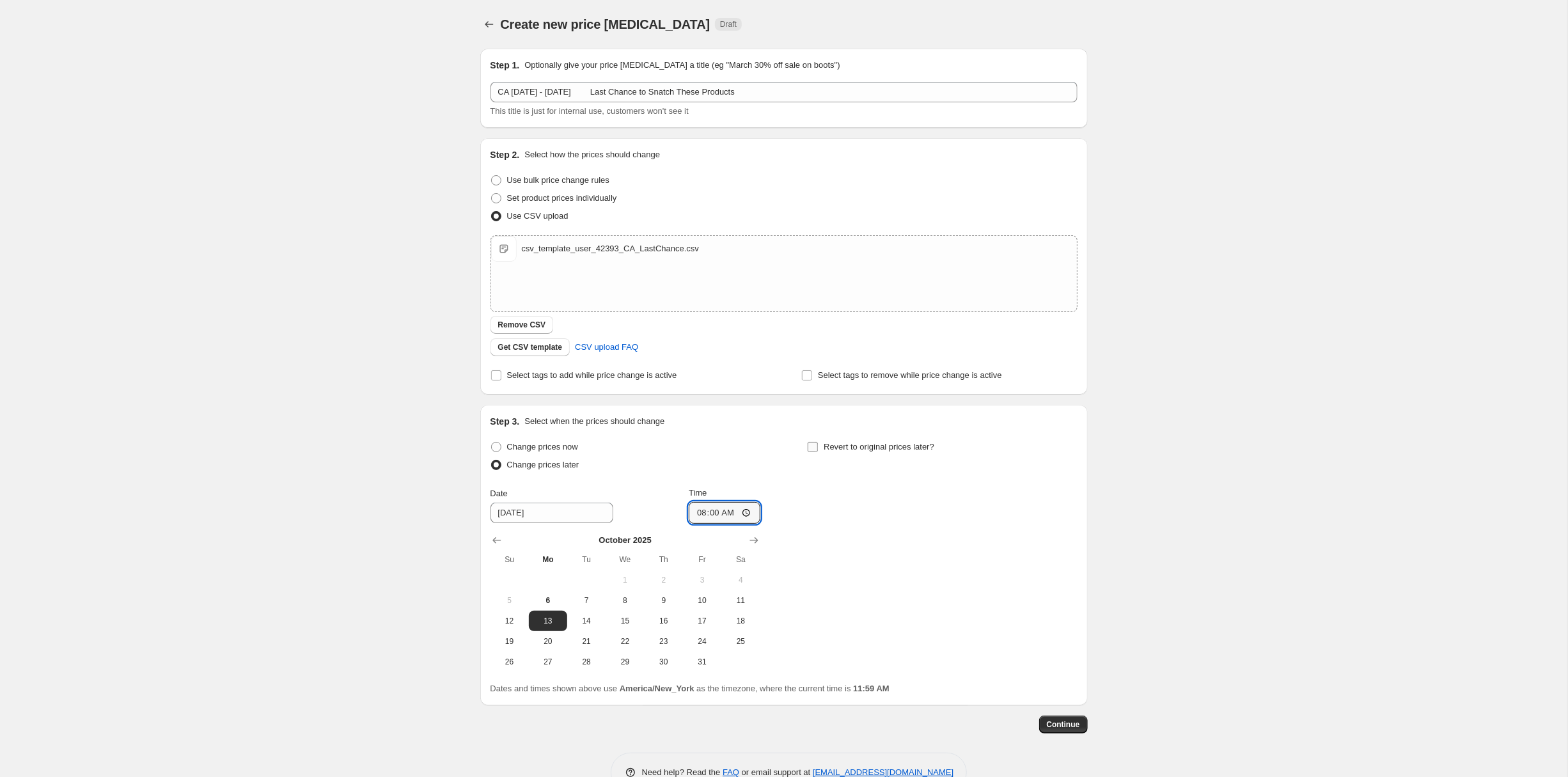
click at [818, 452] on input "Revert to original prices later?" at bounding box center [813, 447] width 11 height 10
checkbox input "true"
click at [994, 626] on span "16" at bounding box center [980, 621] width 28 height 10
type input "10/16/2025"
click at [1078, 524] on input "11:59" at bounding box center [1042, 513] width 72 height 22
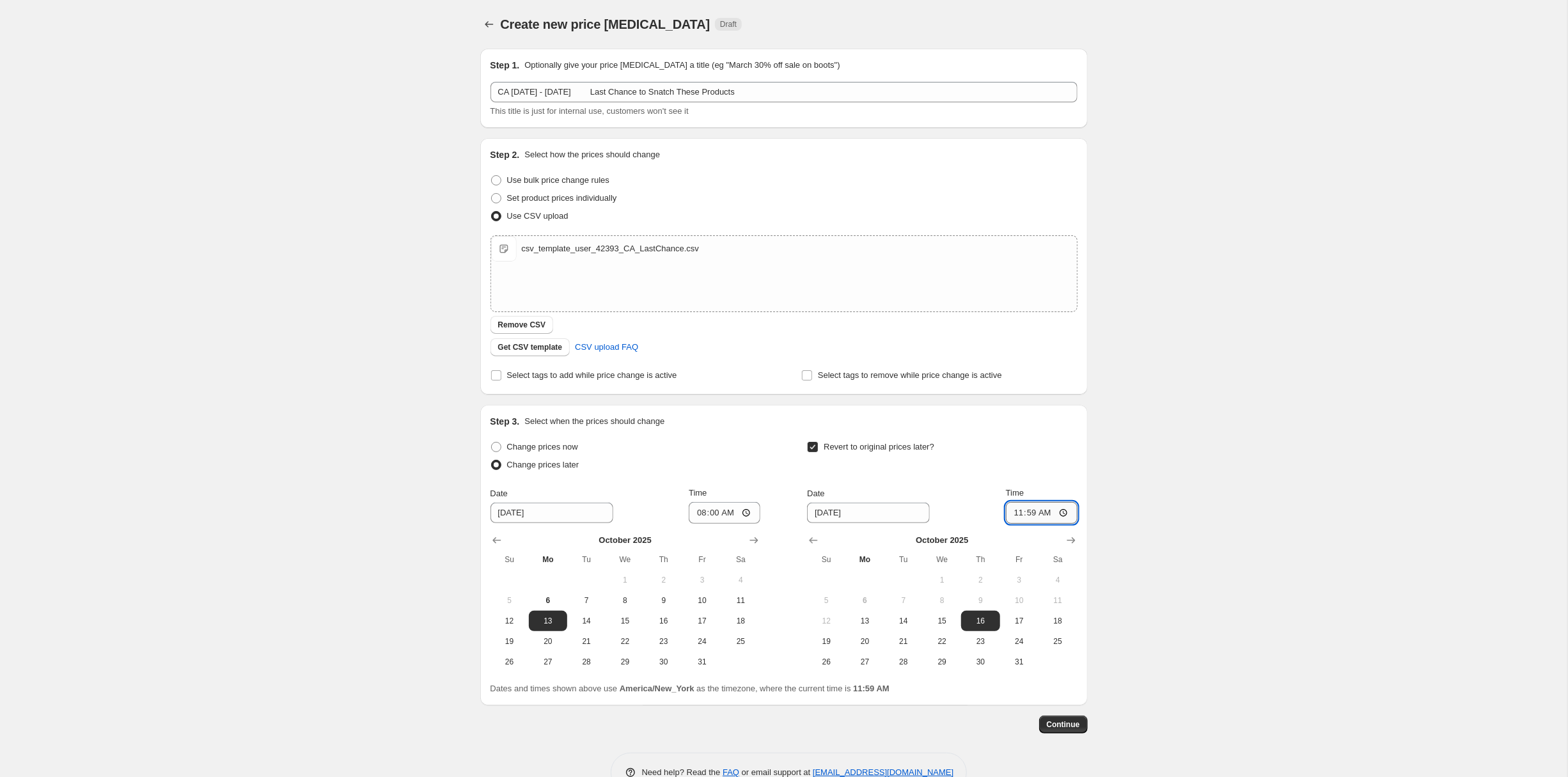
type input "07:59"
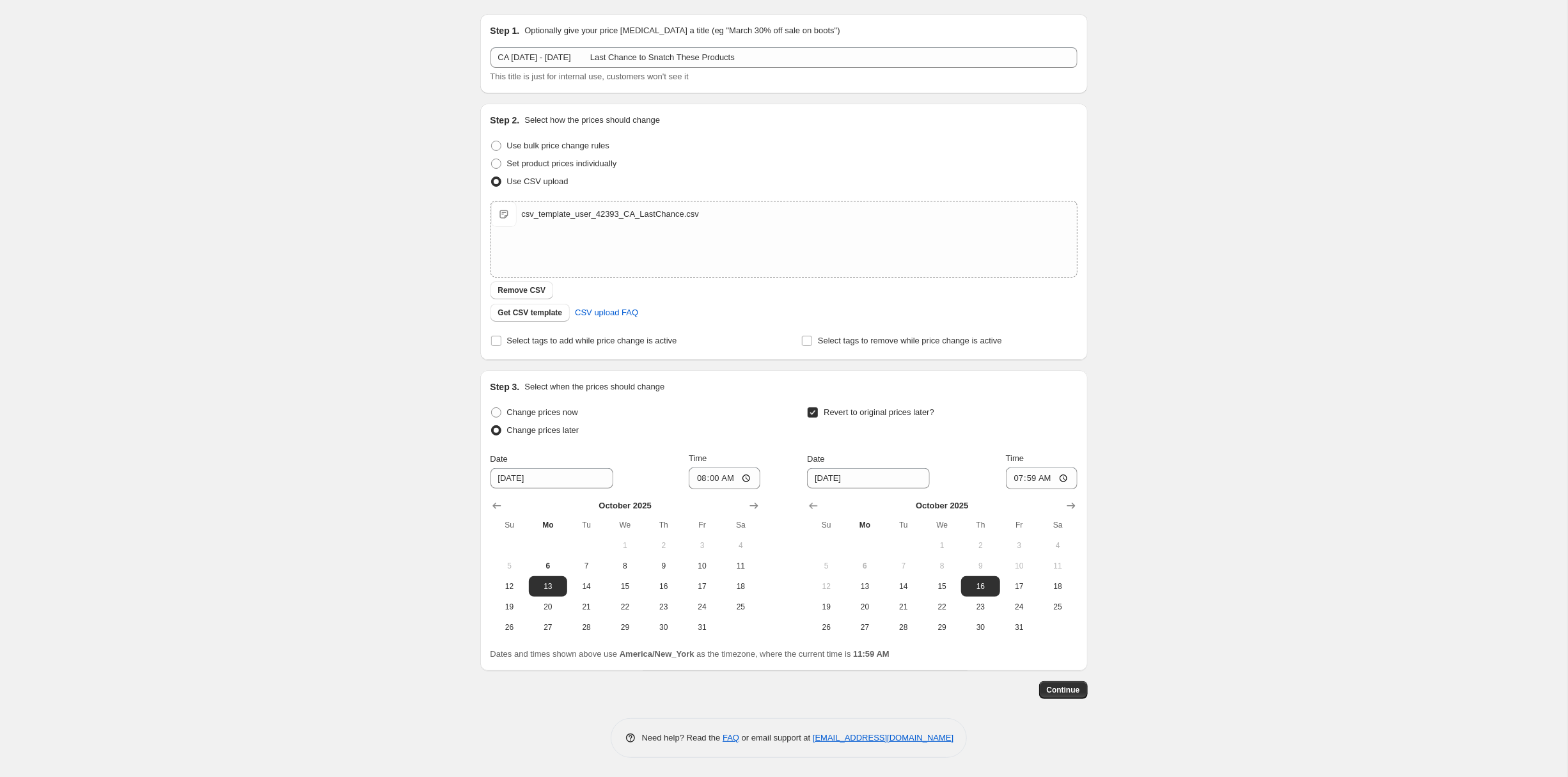
scroll to position [196, 0]
click at [1080, 685] on span "Continue" at bounding box center [1063, 690] width 33 height 10
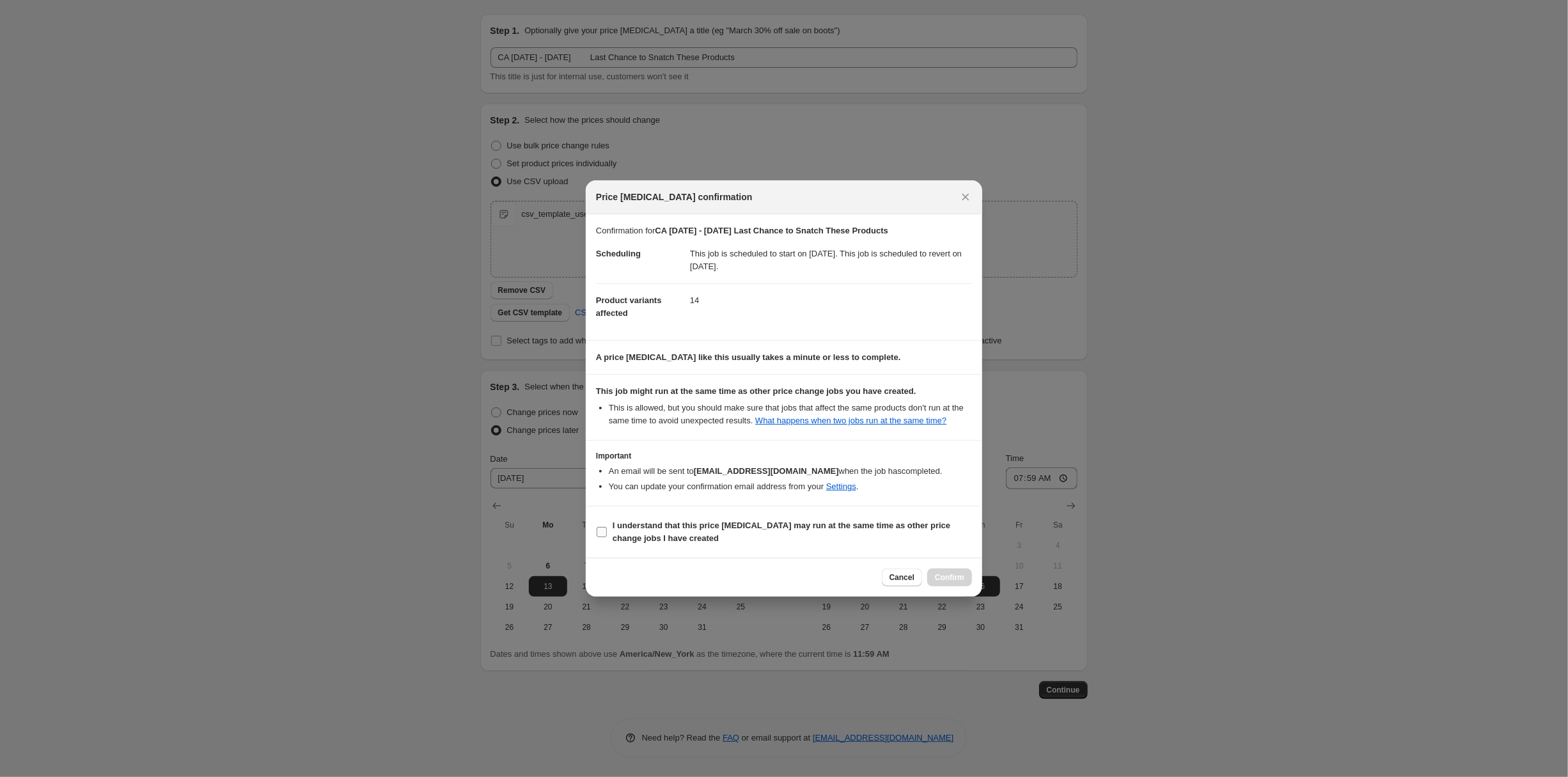
click at [736, 543] on b "I understand that this price change job may run at the same time as other price…" at bounding box center [781, 532] width 337 height 22
click at [607, 537] on input "I understand that this price change job may run at the same time as other price…" at bounding box center [602, 532] width 11 height 10
checkbox input "true"
click at [964, 583] on span "Confirm" at bounding box center [950, 578] width 30 height 10
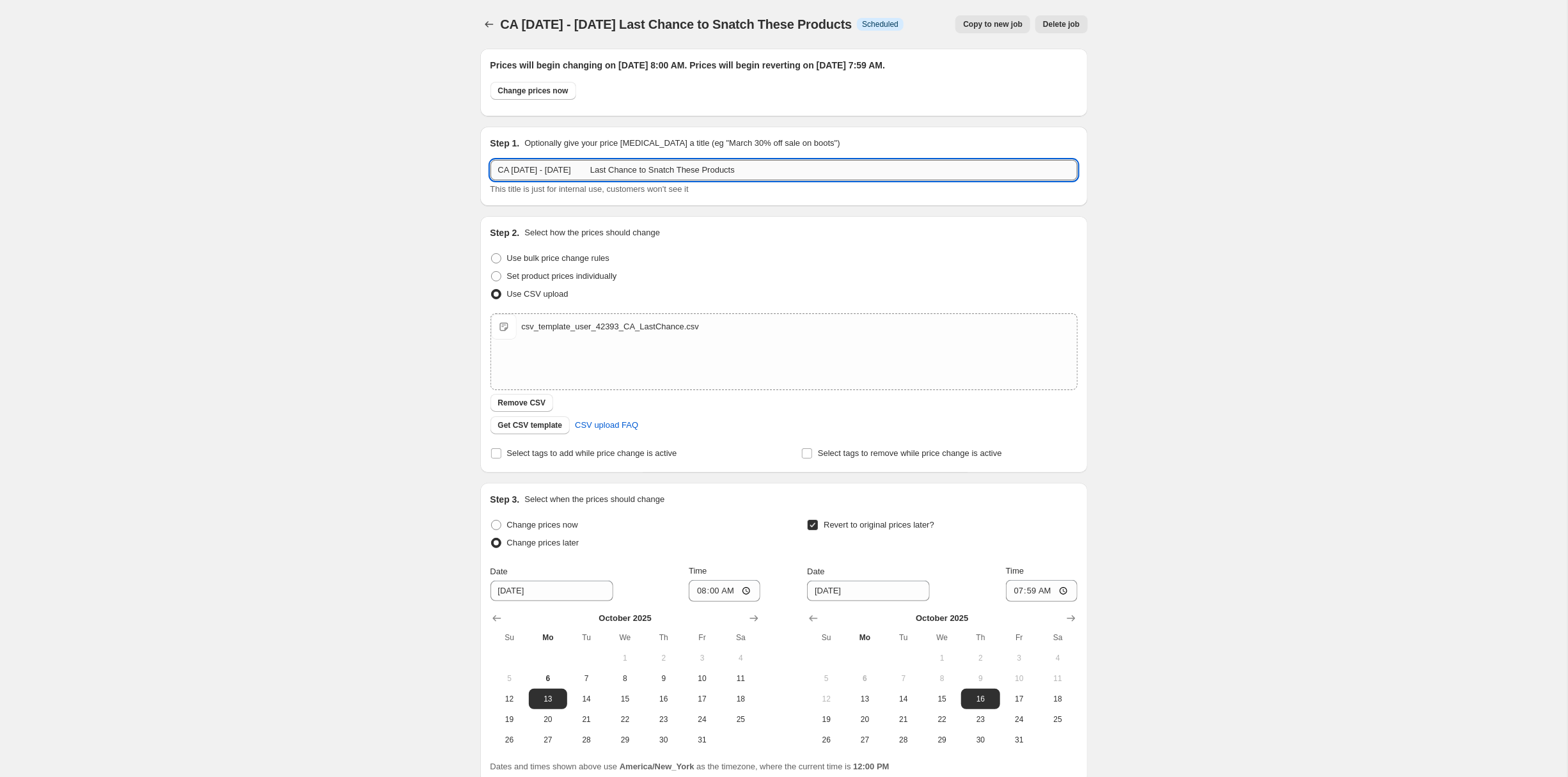
drag, startPoint x: 746, startPoint y: 210, endPoint x: 444, endPoint y: 207, distance: 302.0
click at [490, 180] on input "CA [DATE] - [DATE] Last Chance to Snatch These Products" at bounding box center [784, 170] width 587 height 20
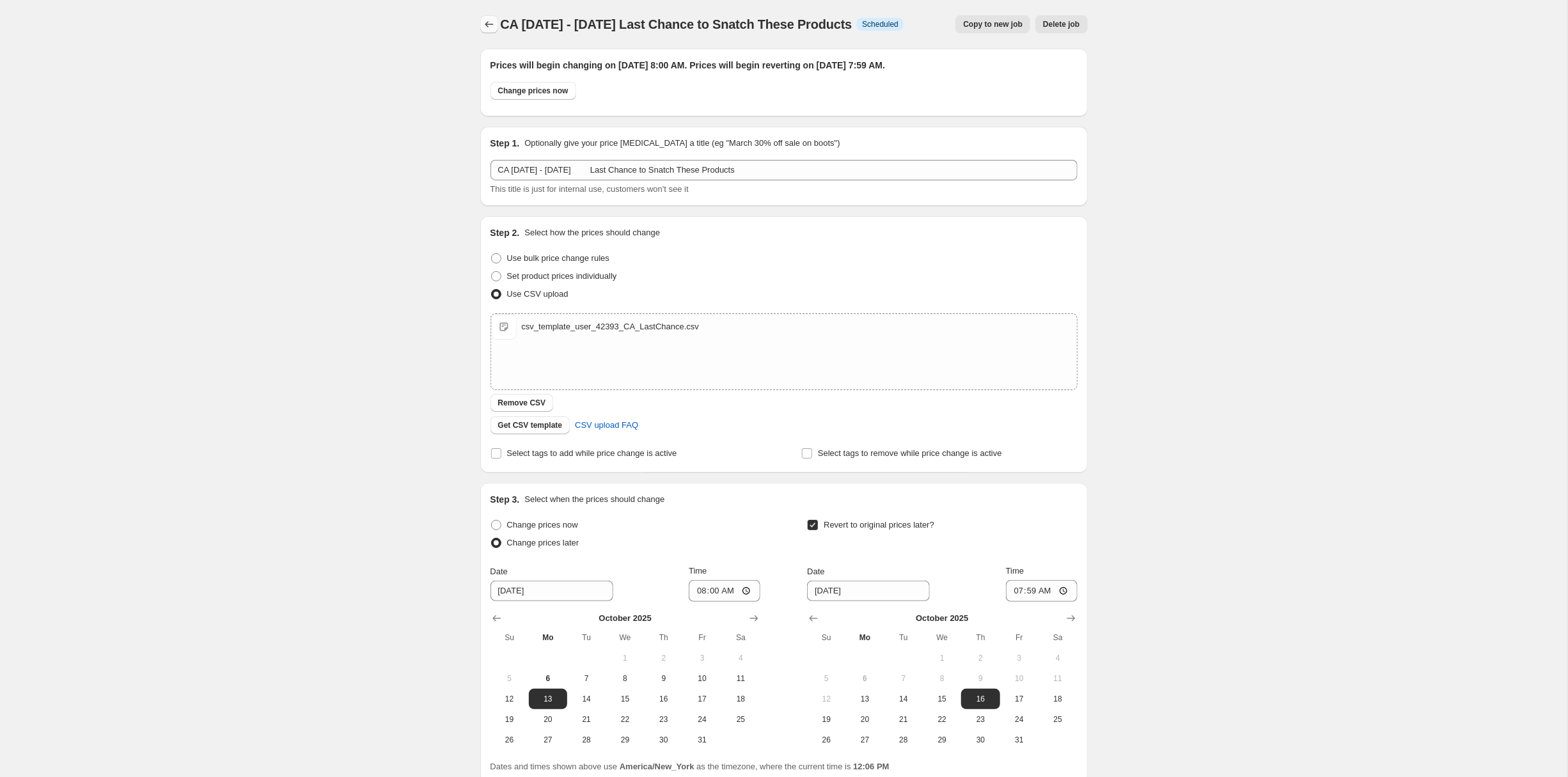
click at [480, 23] on button "Price change jobs" at bounding box center [489, 24] width 18 height 18
